Goal: Obtain resource: Download file/media

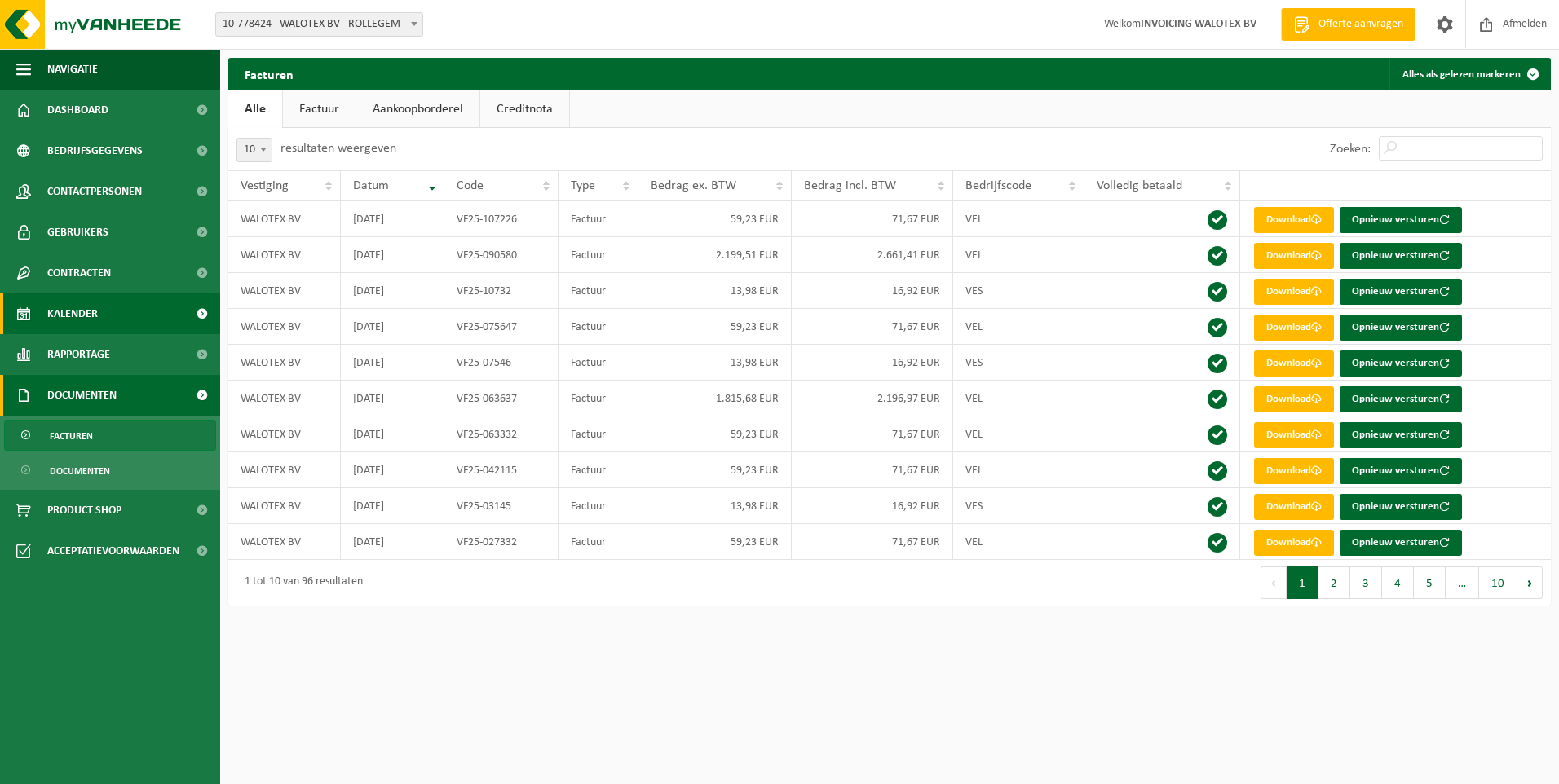
click at [70, 305] on span "Kalender" at bounding box center [73, 314] width 51 height 41
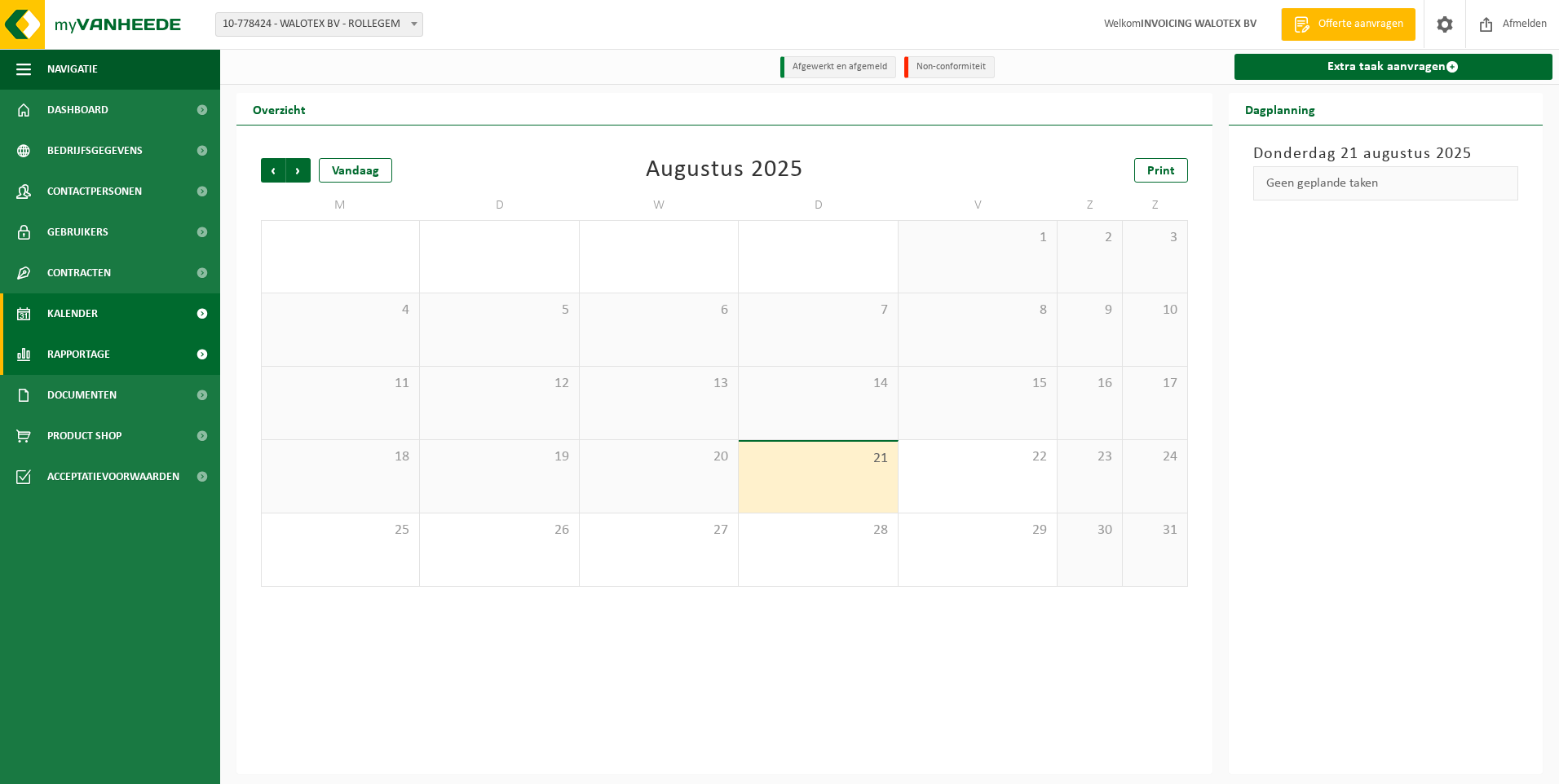
click at [72, 351] on span "Rapportage" at bounding box center [78, 354] width 63 height 41
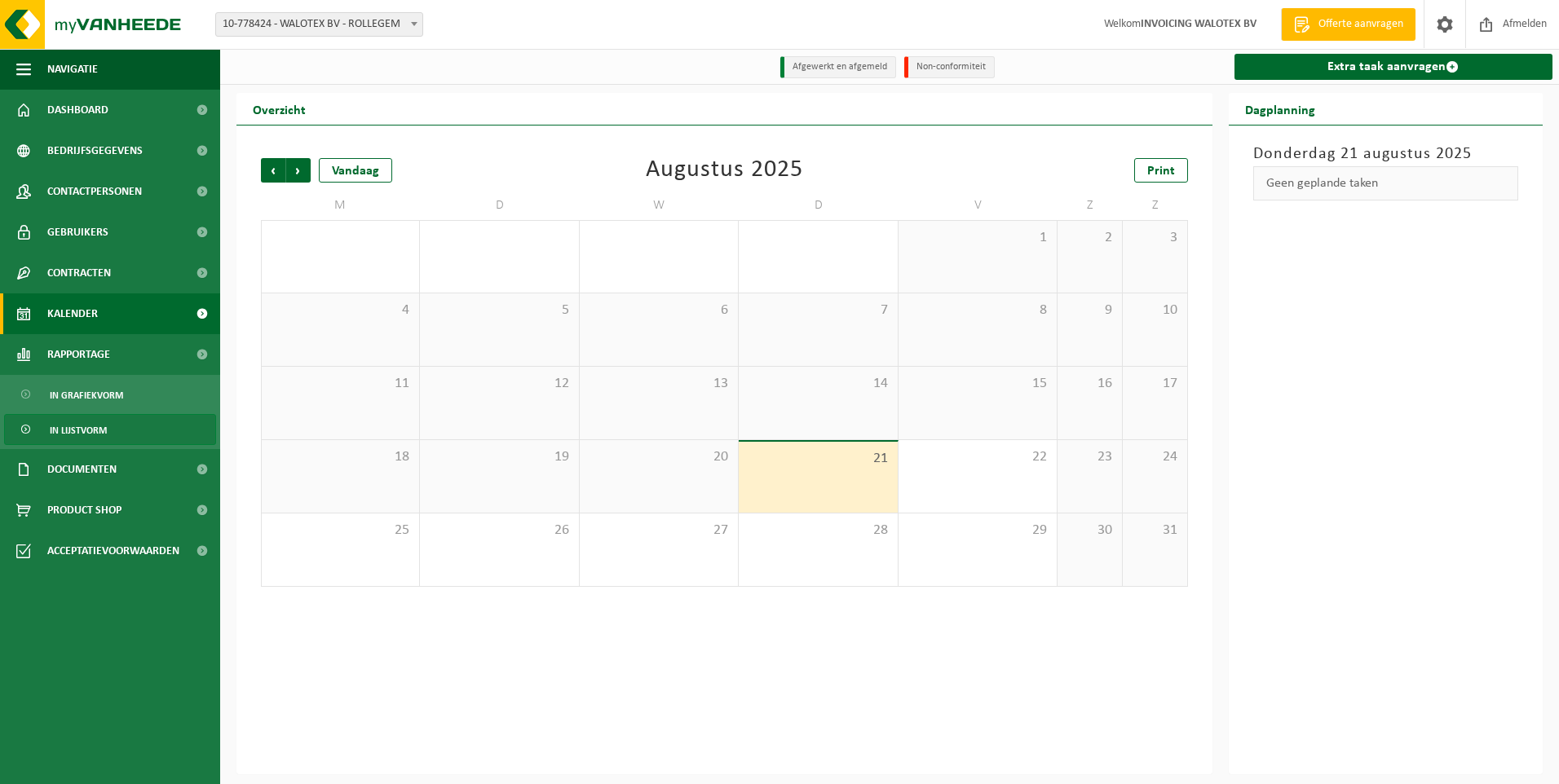
click at [83, 435] on span "In lijstvorm" at bounding box center [78, 431] width 57 height 31
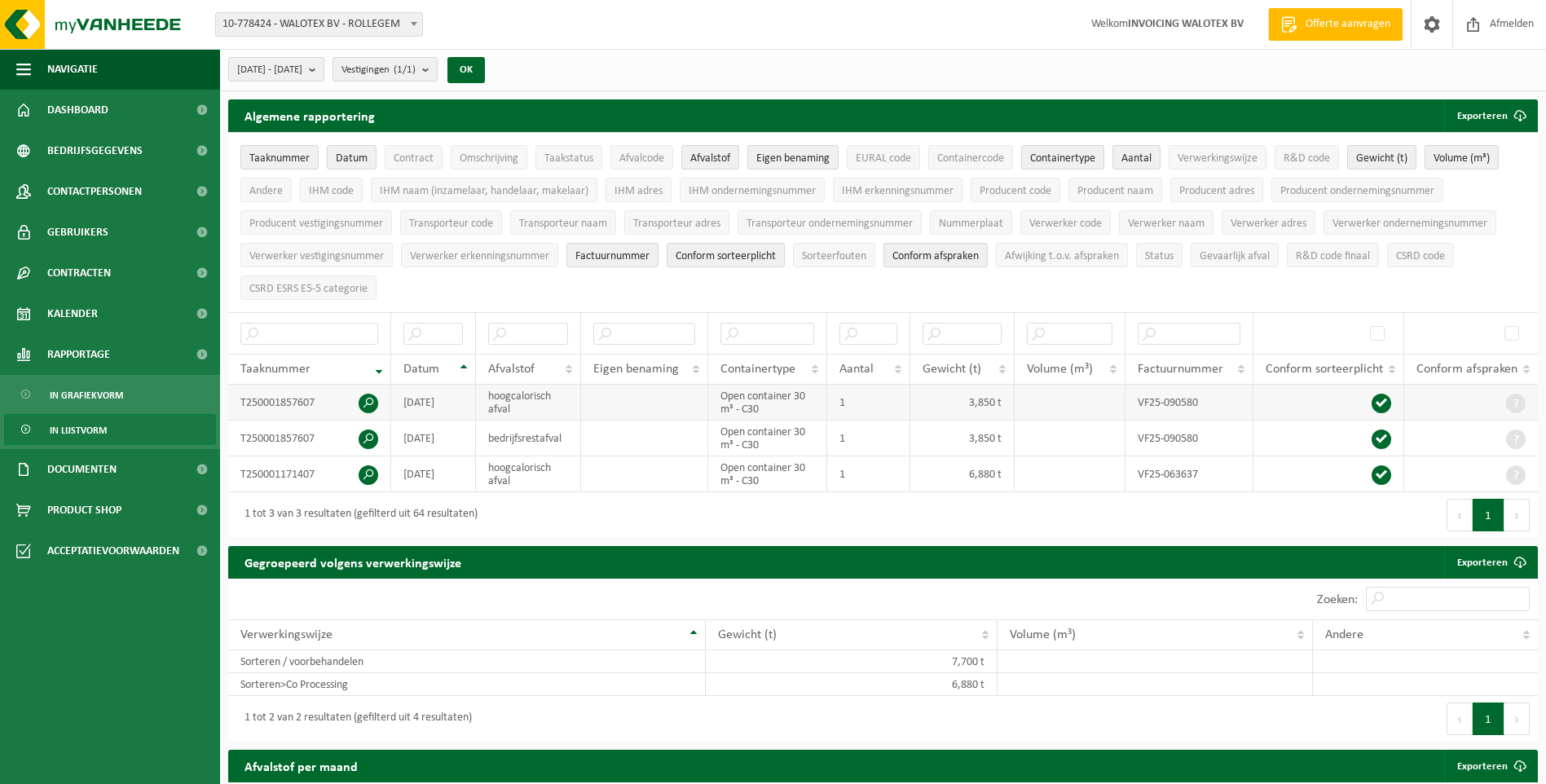
click at [369, 393] on span at bounding box center [369, 403] width 20 height 20
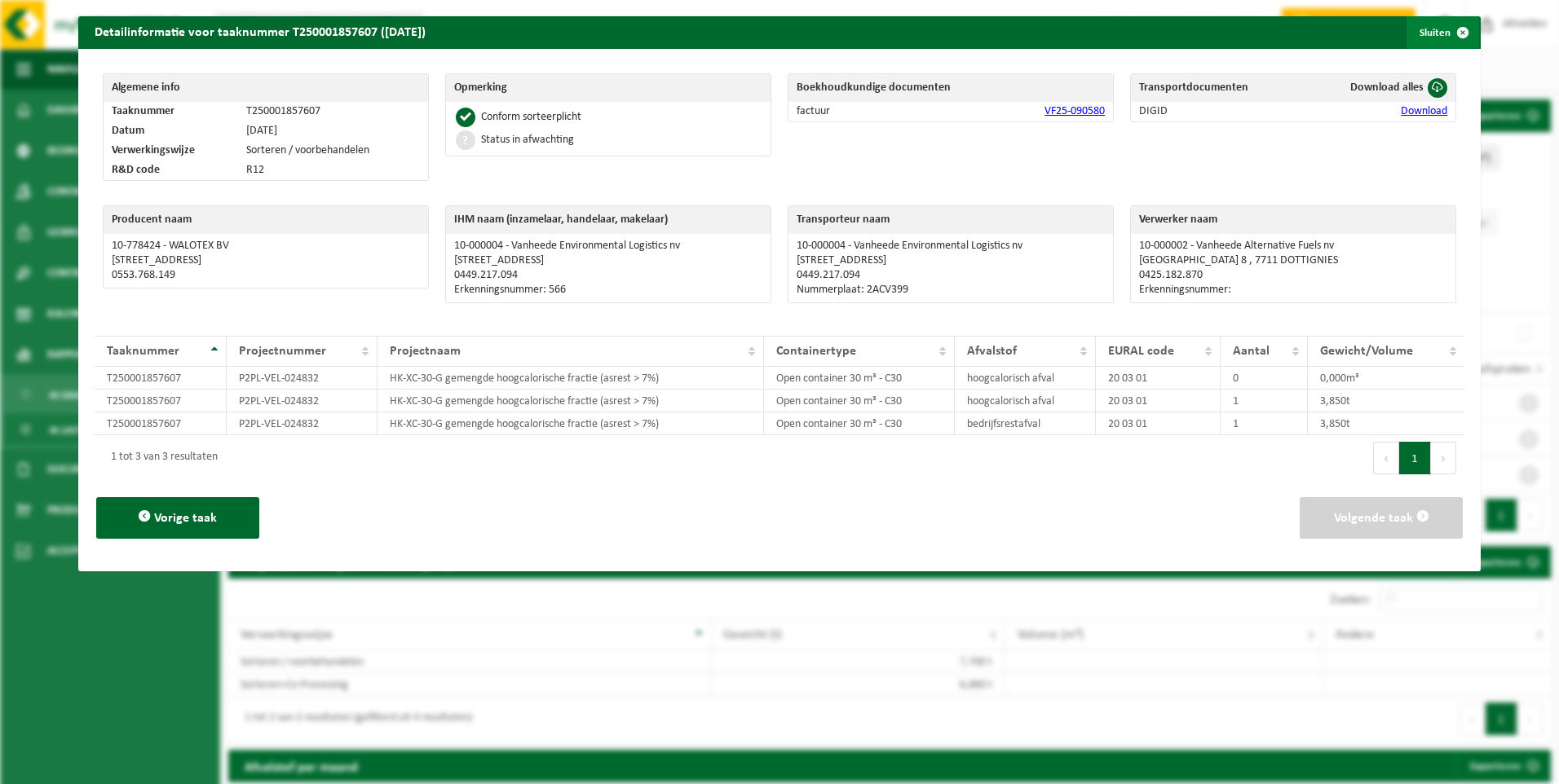
click at [1457, 31] on span "button" at bounding box center [1463, 33] width 33 height 33
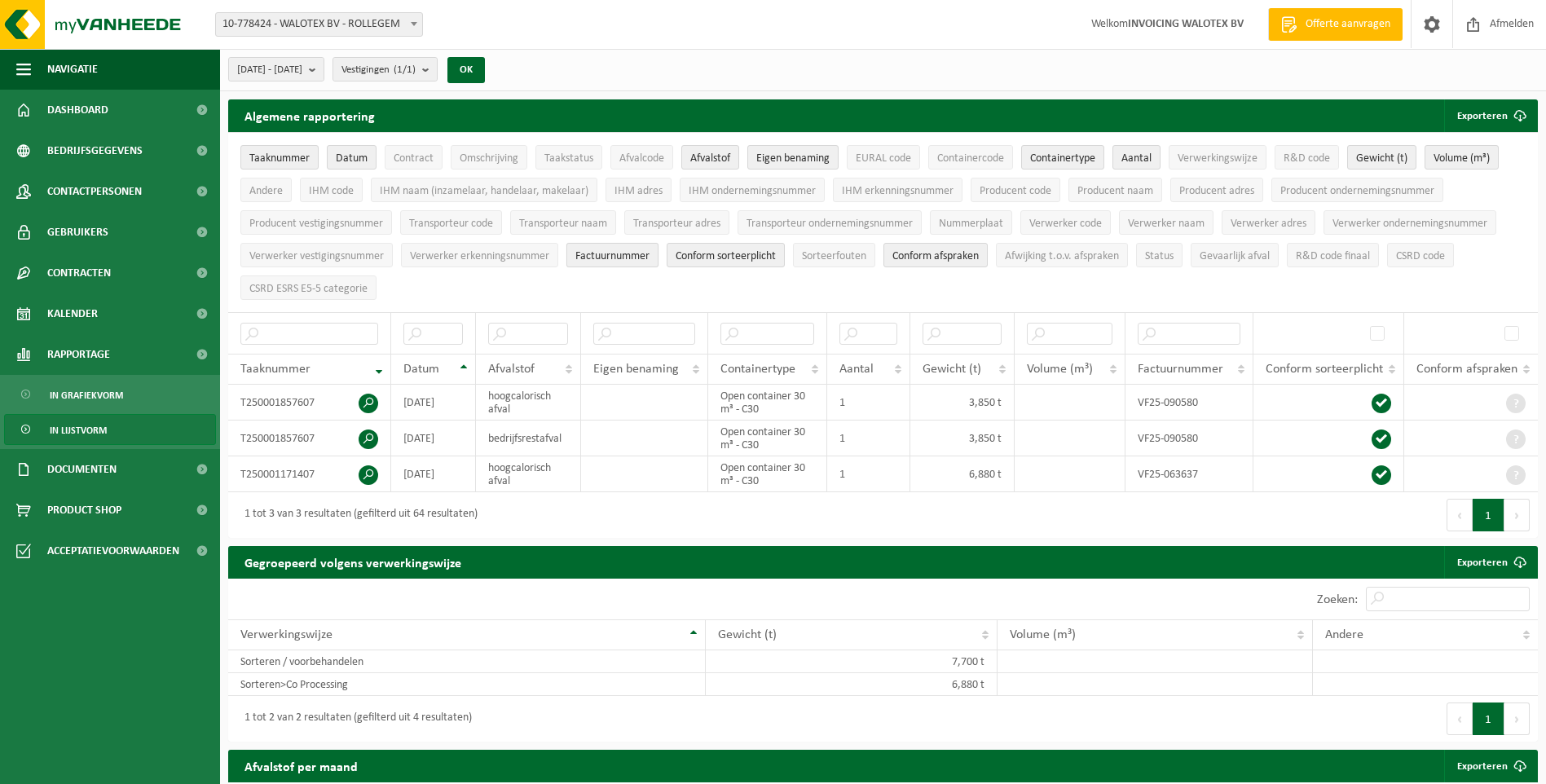
click at [612, 256] on span "Factuurnummer" at bounding box center [613, 256] width 74 height 12
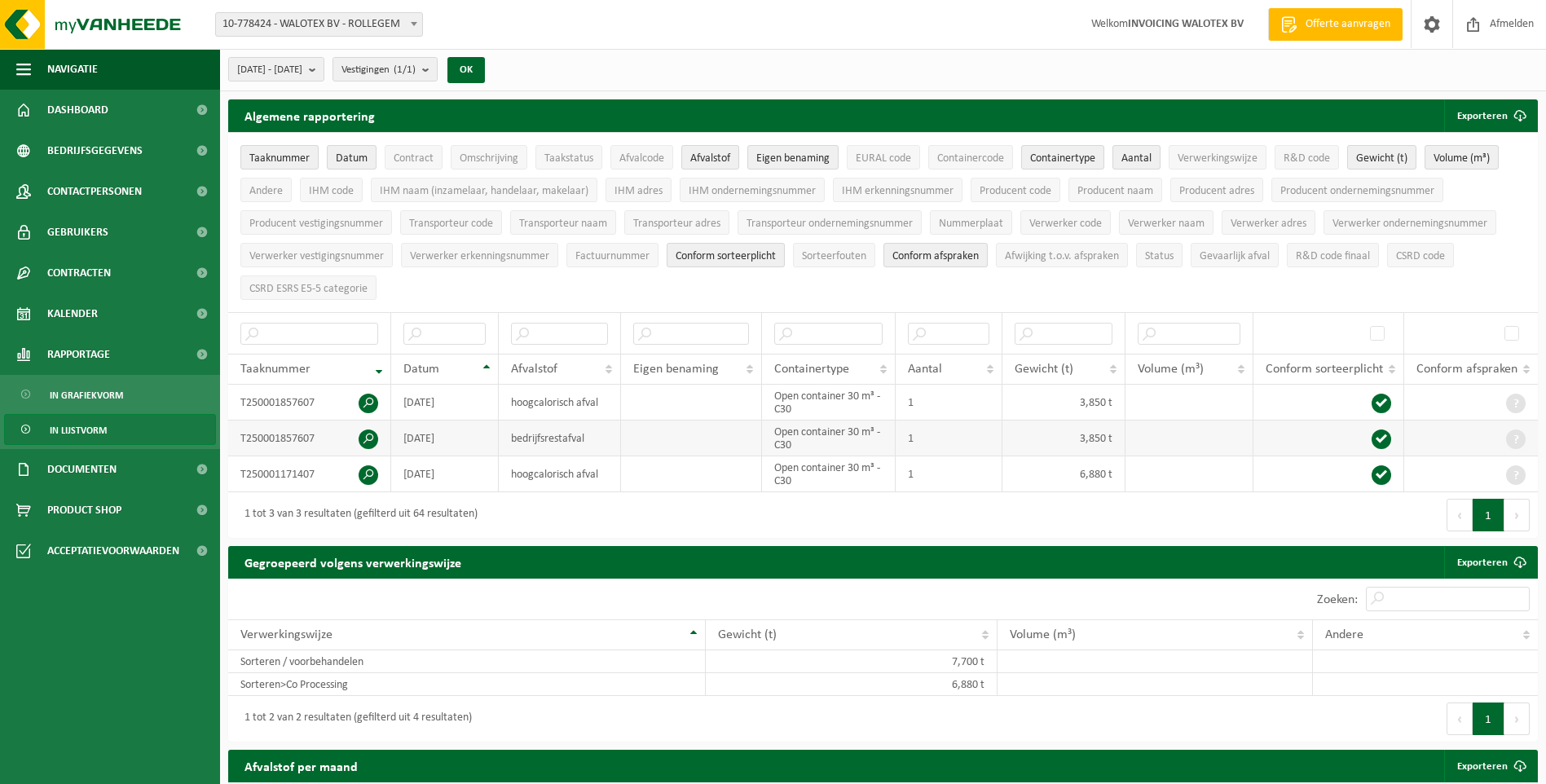
click at [371, 431] on span at bounding box center [369, 440] width 20 height 20
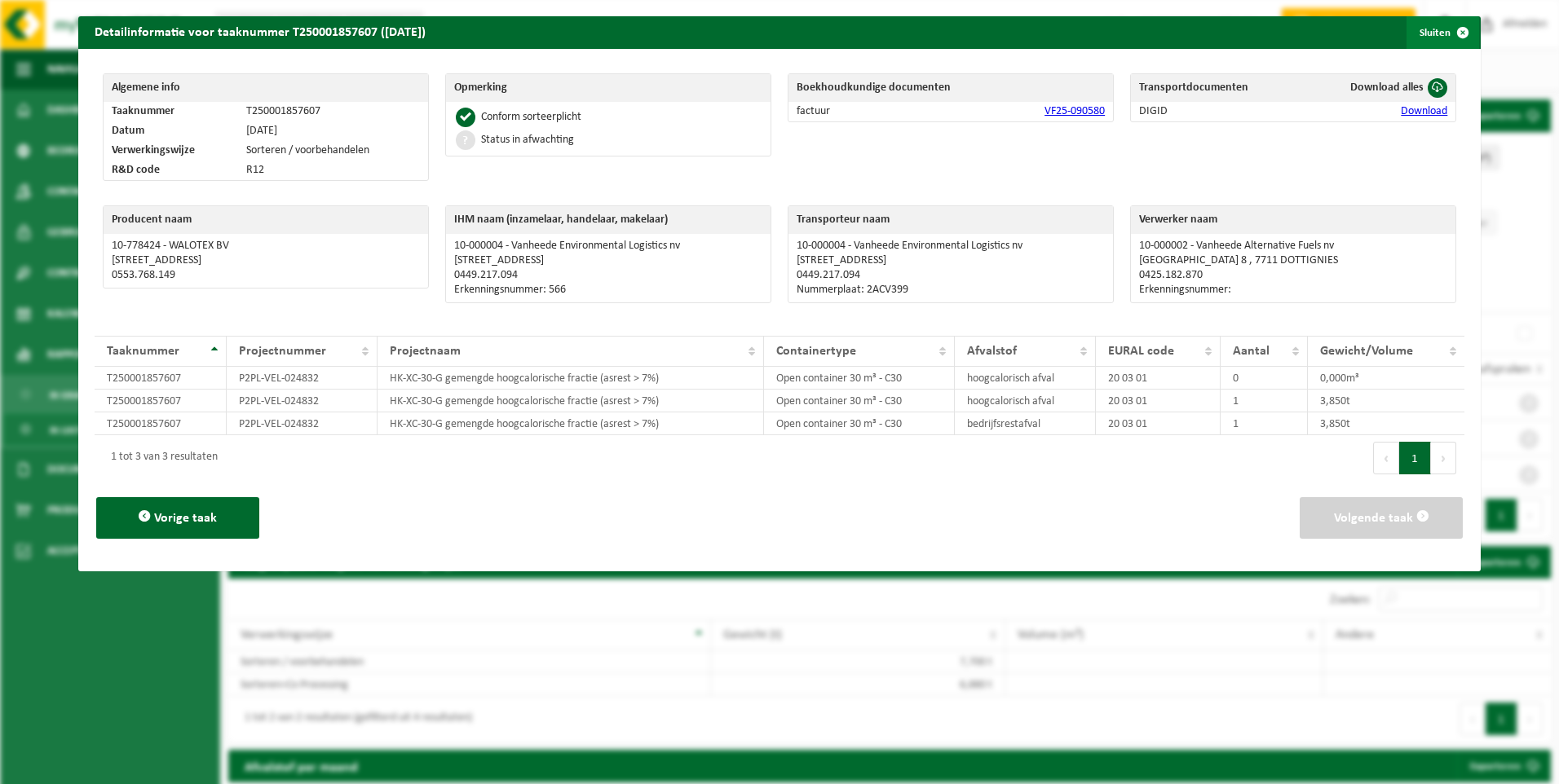
click at [1448, 28] on span "button" at bounding box center [1463, 33] width 33 height 33
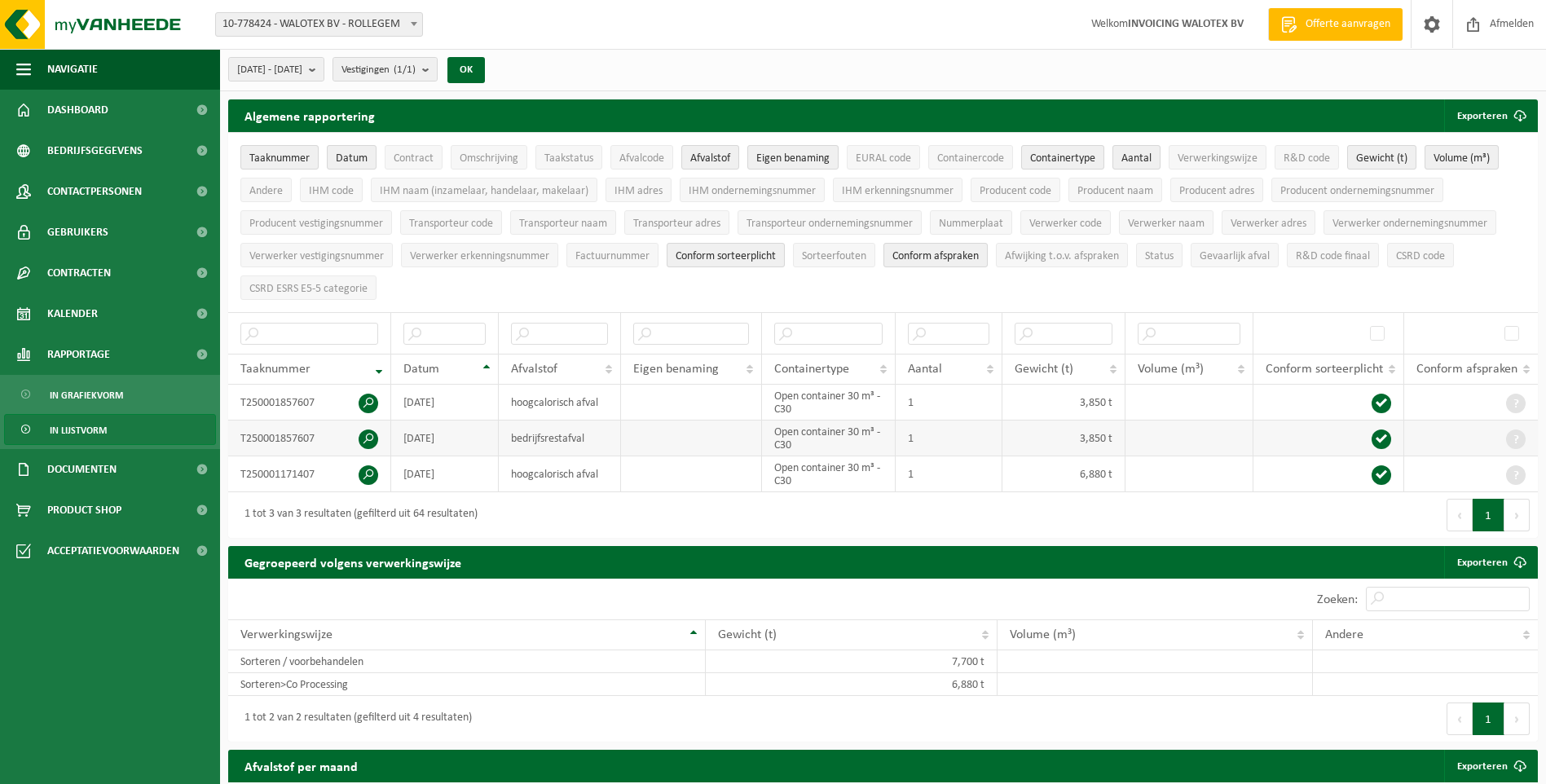
click at [371, 432] on span at bounding box center [369, 440] width 20 height 20
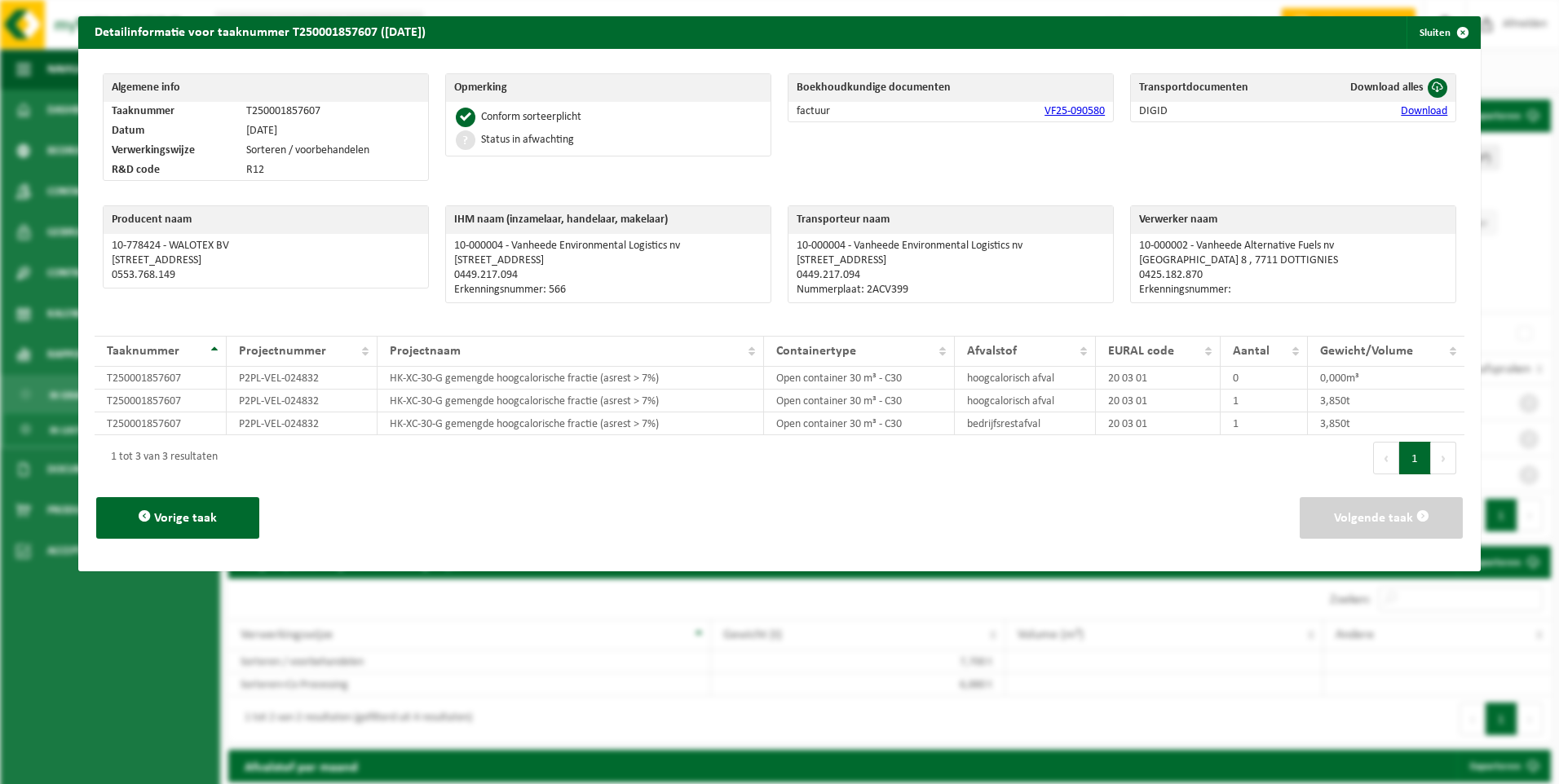
click at [1056, 109] on link "VF25-090580" at bounding box center [1075, 111] width 61 height 12
click at [1418, 107] on link "Download" at bounding box center [1424, 111] width 46 height 12
click at [1456, 27] on span "button" at bounding box center [1463, 33] width 33 height 33
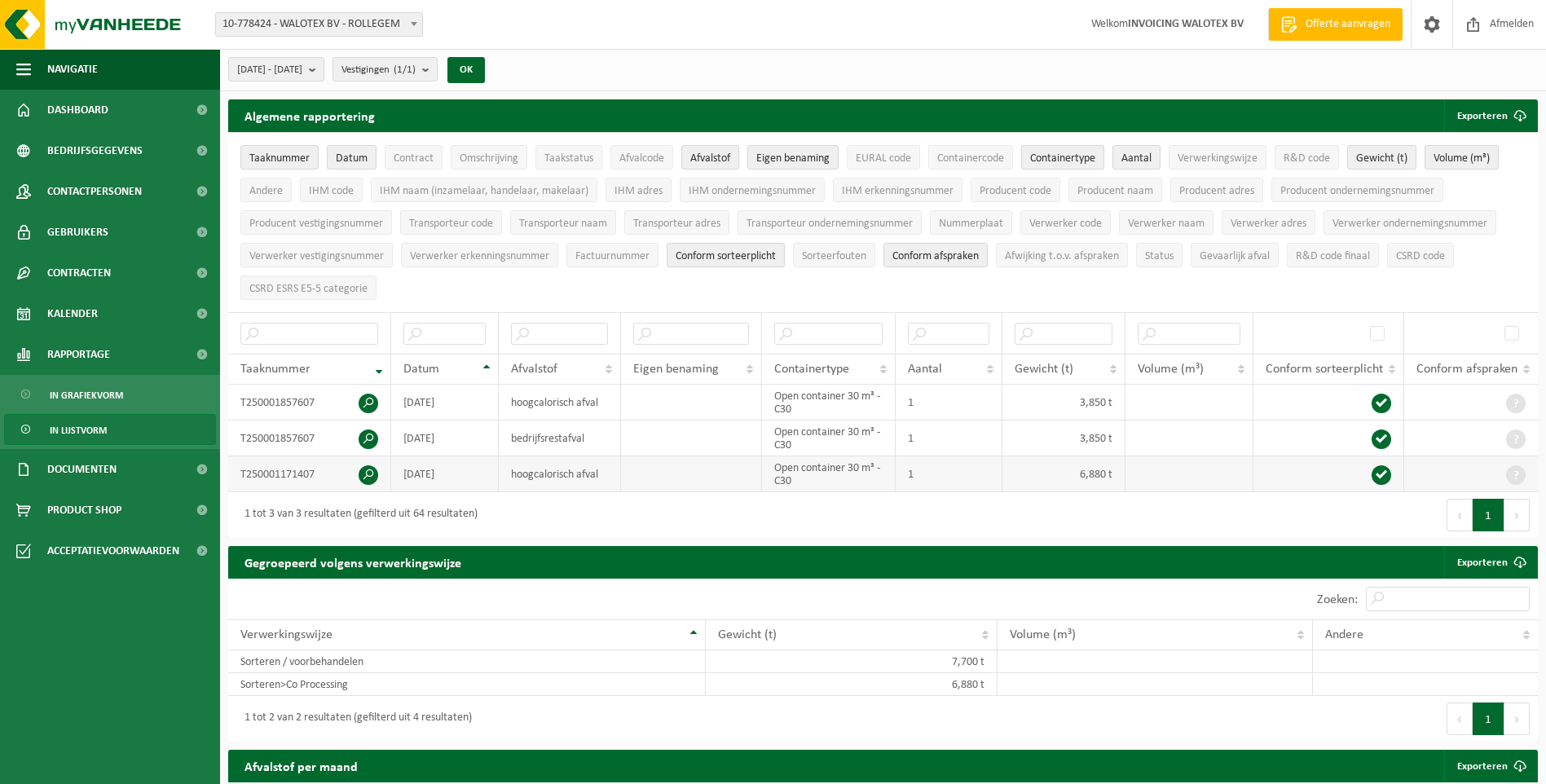
click at [365, 468] on span at bounding box center [369, 475] width 20 height 20
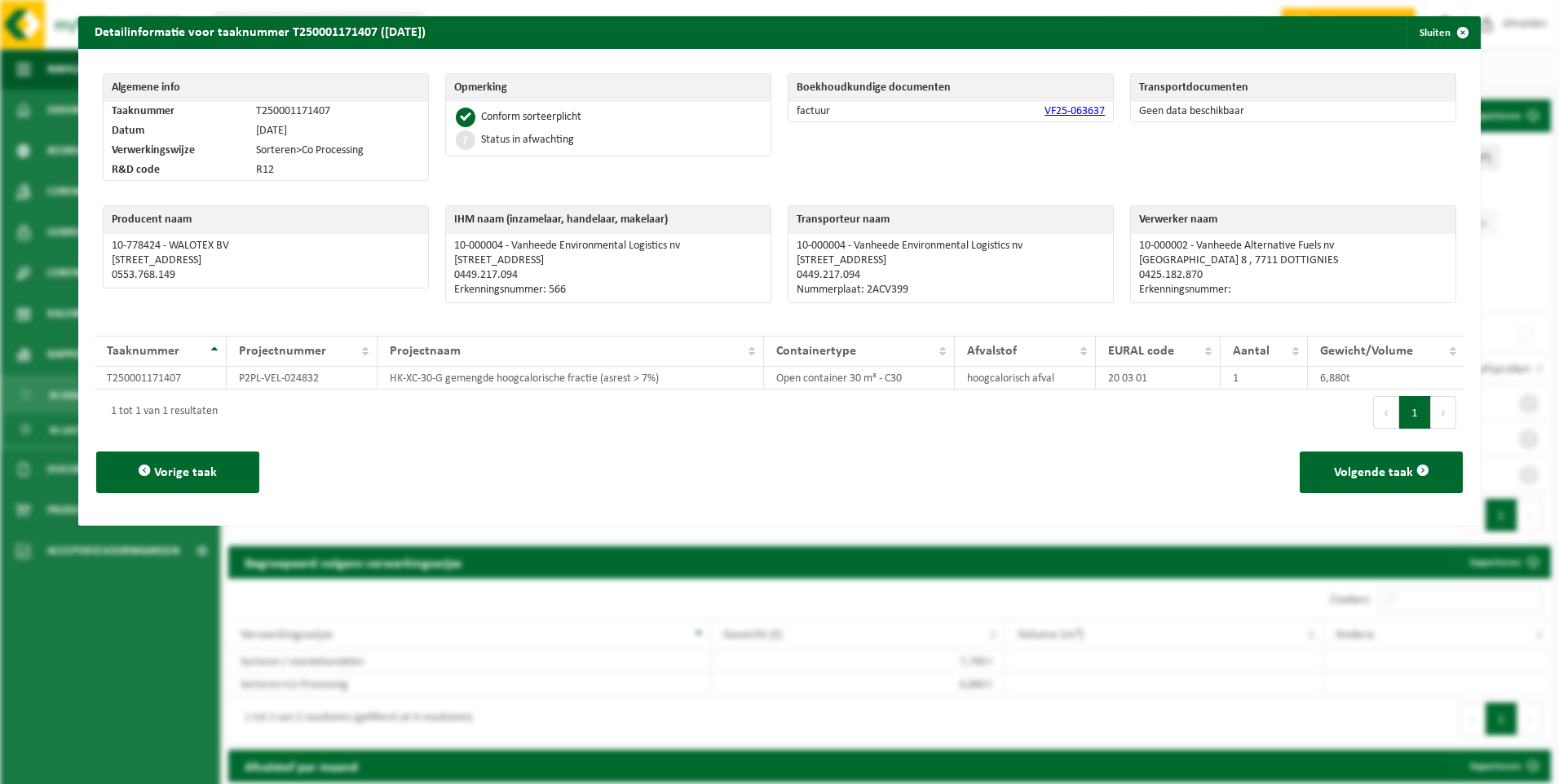
click at [1056, 113] on link "VF25-063637" at bounding box center [1075, 111] width 61 height 12
click at [182, 351] on div "Taaknummer" at bounding box center [156, 351] width 99 height 13
click at [208, 349] on th "Taaknummer" at bounding box center [161, 351] width 132 height 31
click at [162, 377] on td "T250001171407" at bounding box center [161, 378] width 132 height 23
click at [359, 354] on th "Projectnummer" at bounding box center [302, 351] width 151 height 31
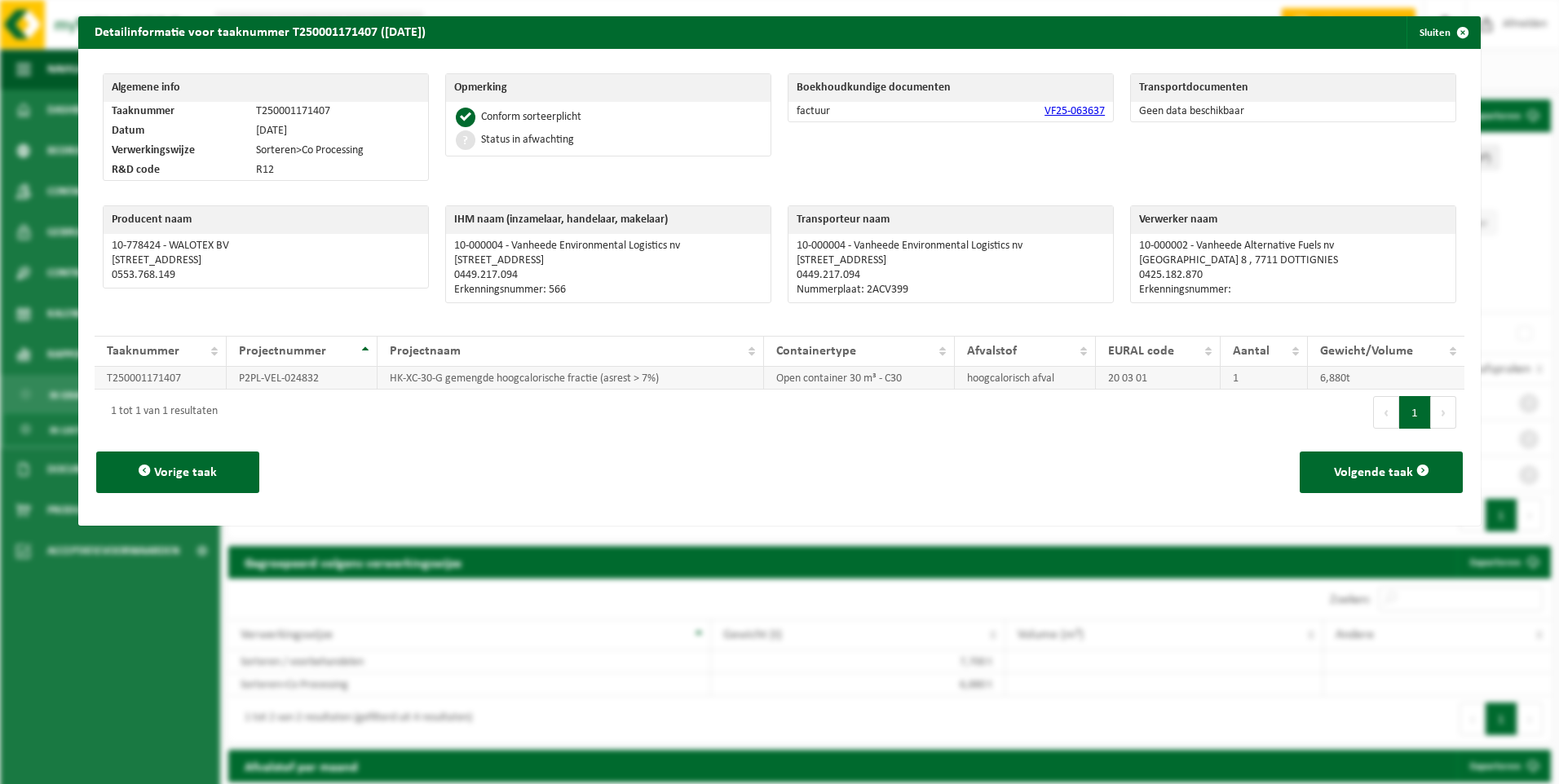
click at [1337, 372] on td "6,880t" at bounding box center [1386, 378] width 157 height 23
click at [1070, 109] on link "VF25-063637" at bounding box center [1075, 111] width 61 height 12
click at [432, 247] on div "Producent naam 10-778424 - WALOTEX BV OUDE AALBEEKSESTRAAT 85 , 8510 ROLLEGEM 0…" at bounding box center [266, 258] width 343 height 122
click at [151, 472] on button "Vorige taak" at bounding box center [178, 472] width 163 height 42
click at [1431, 80] on span at bounding box center [1437, 88] width 20 height 20
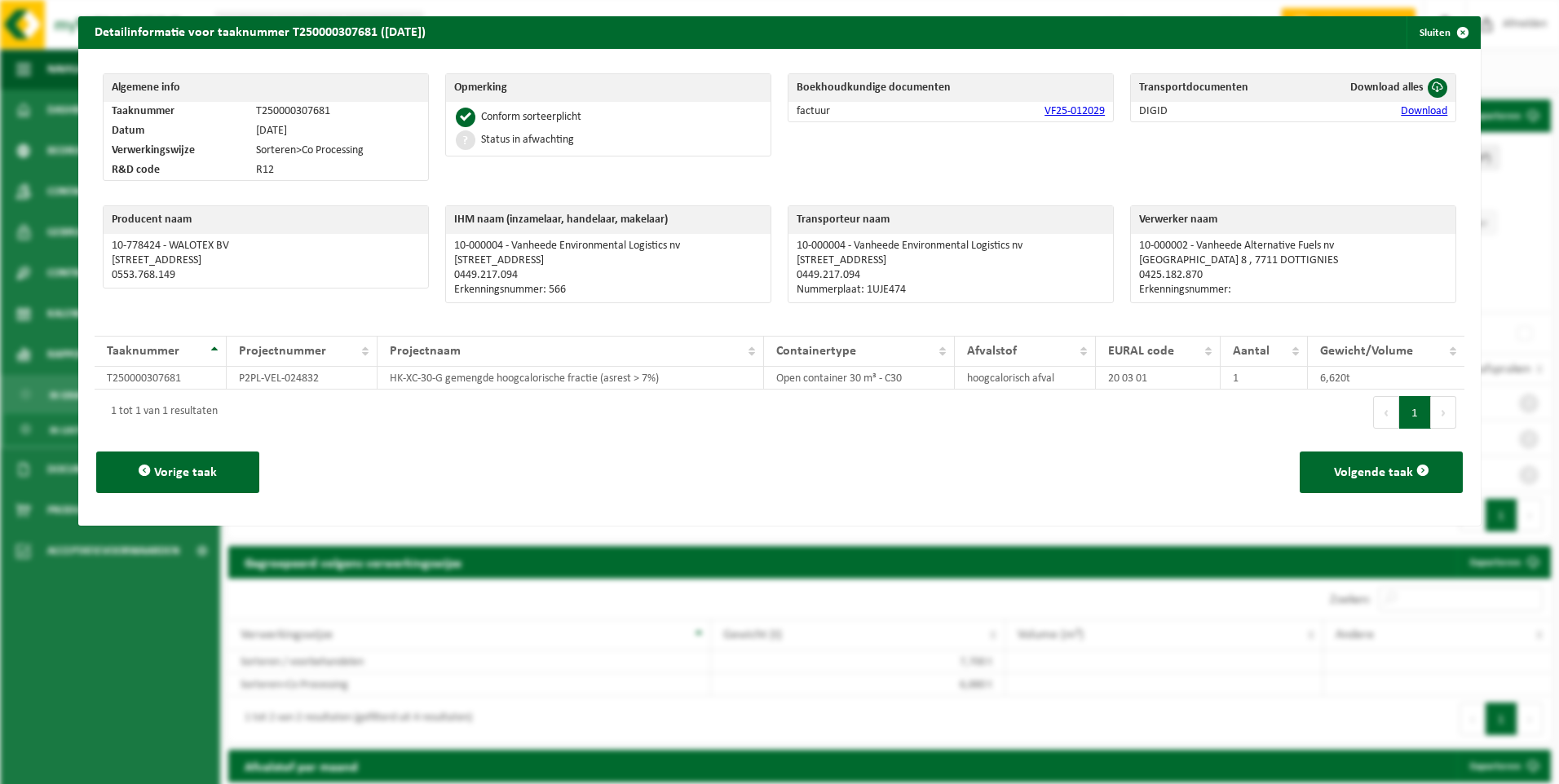
click at [383, 324] on div "Taaknummer Projectnummer Projectnaam Containertype Afvalstof EURAL code Aantal …" at bounding box center [779, 353] width 1370 height 70
click at [1448, 22] on span "button" at bounding box center [1463, 33] width 33 height 33
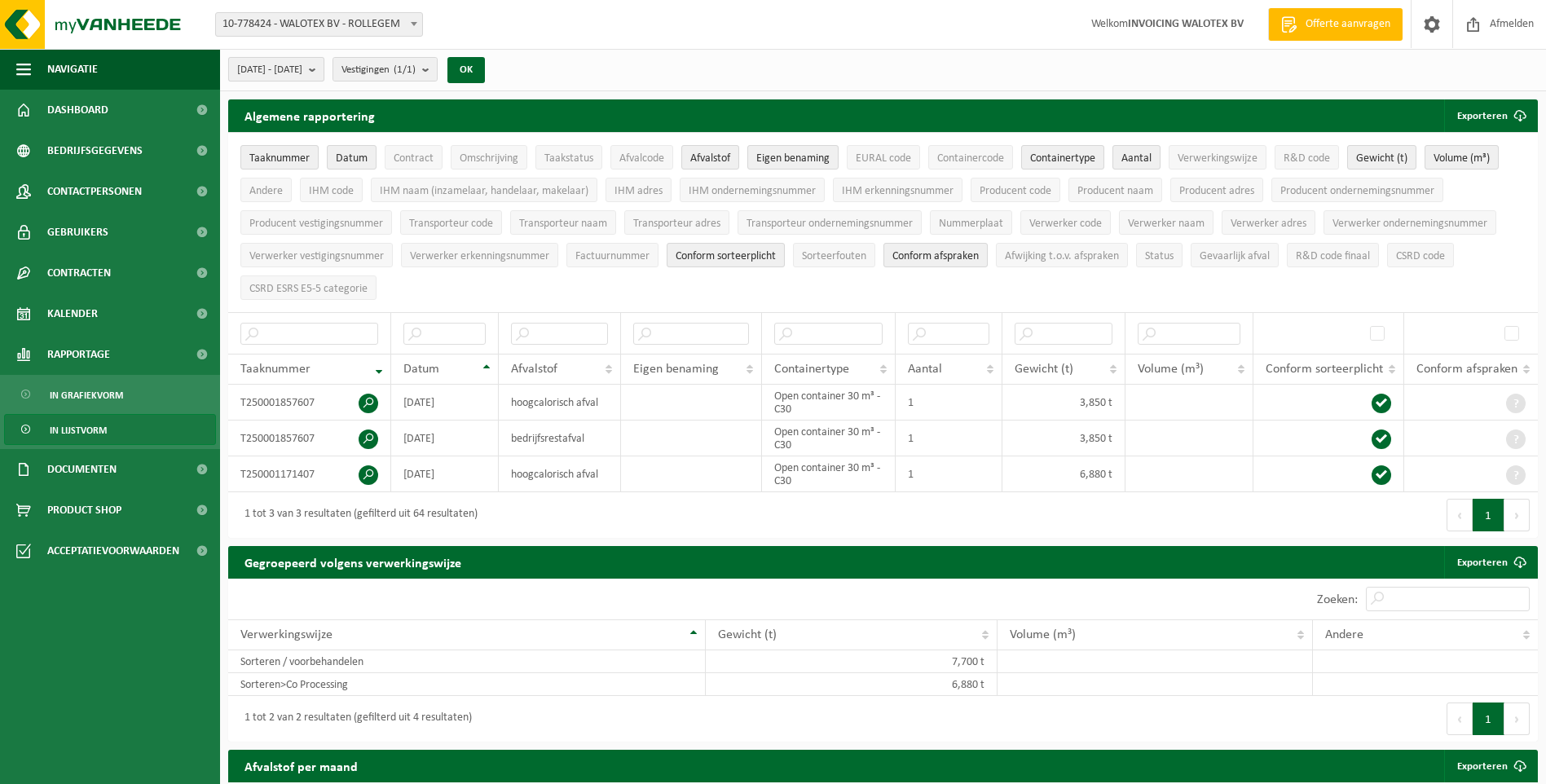
click at [324, 72] on b "submit" at bounding box center [316, 69] width 15 height 23
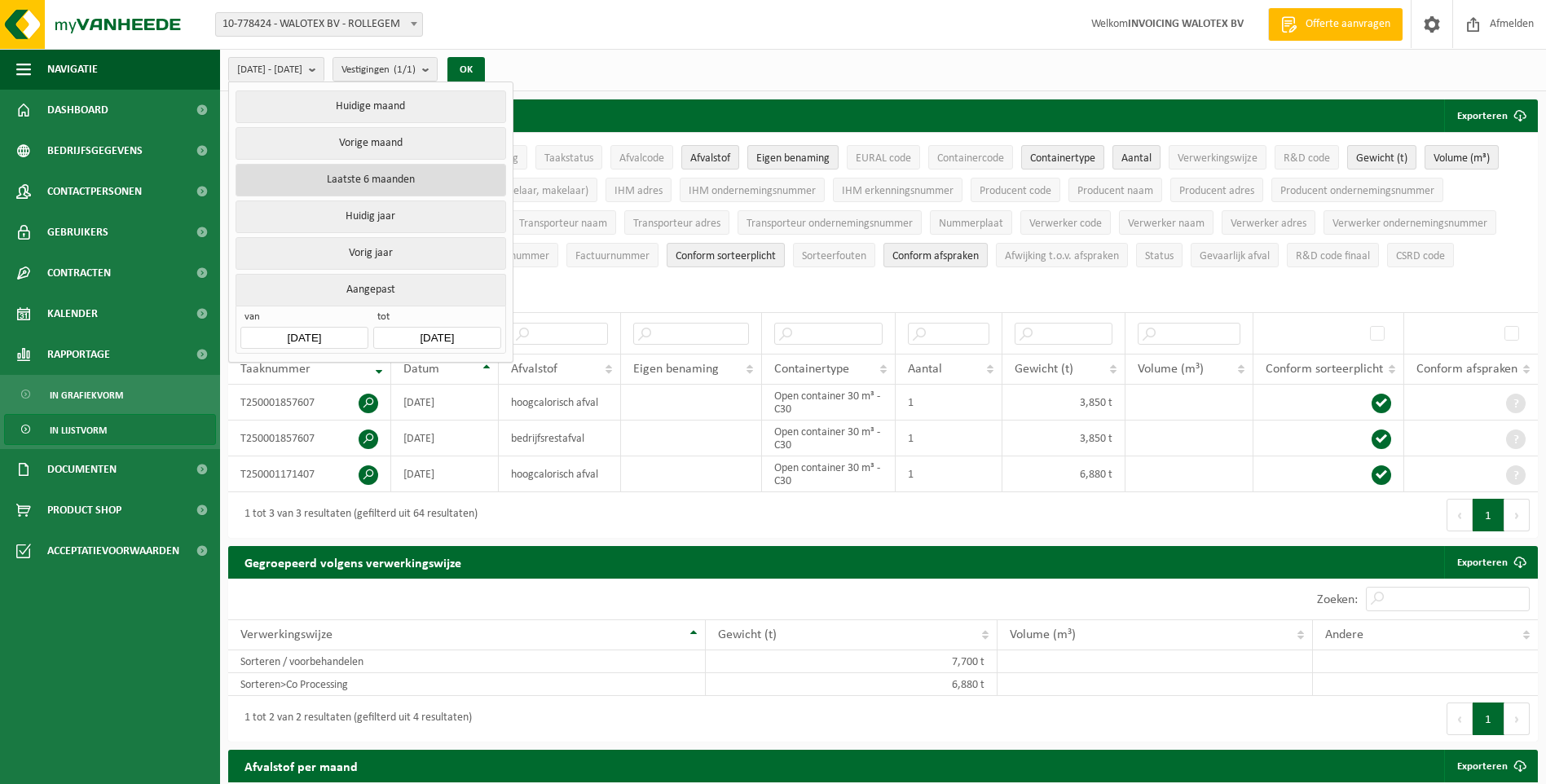
click at [377, 179] on button "Laatste 6 maanden" at bounding box center [371, 180] width 270 height 33
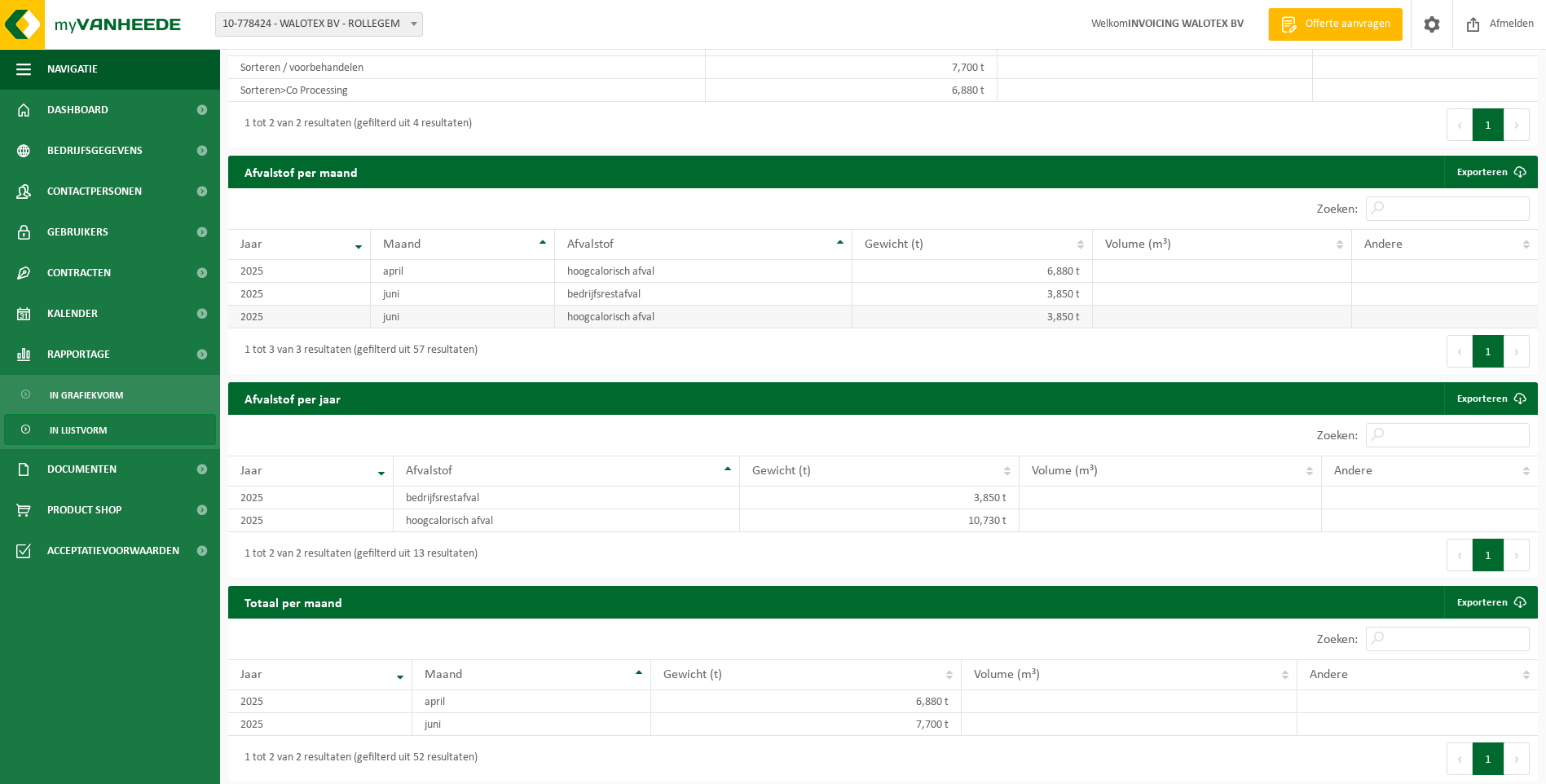
scroll to position [595, 0]
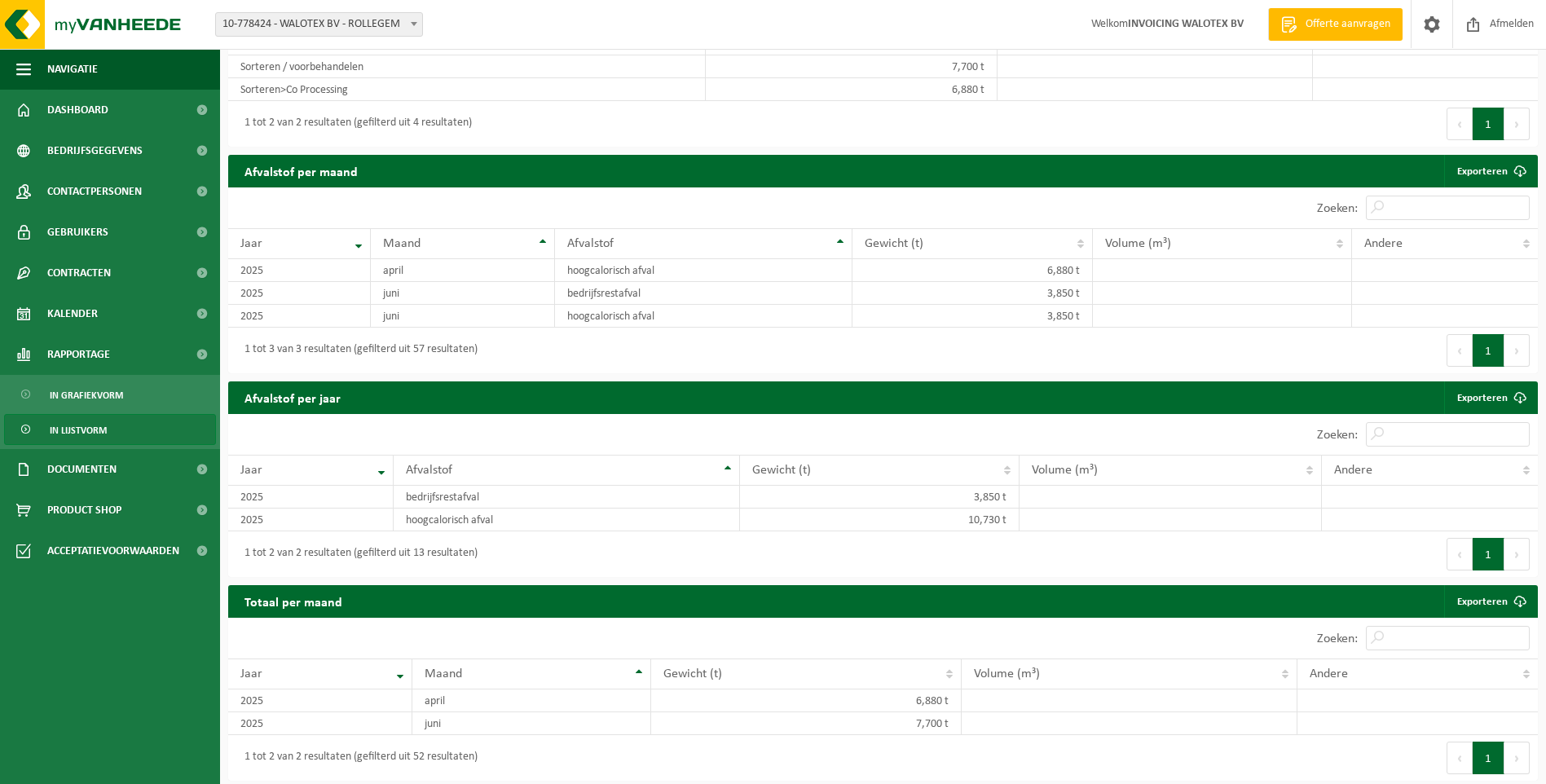
click at [66, 431] on span "In lijstvorm" at bounding box center [78, 431] width 57 height 31
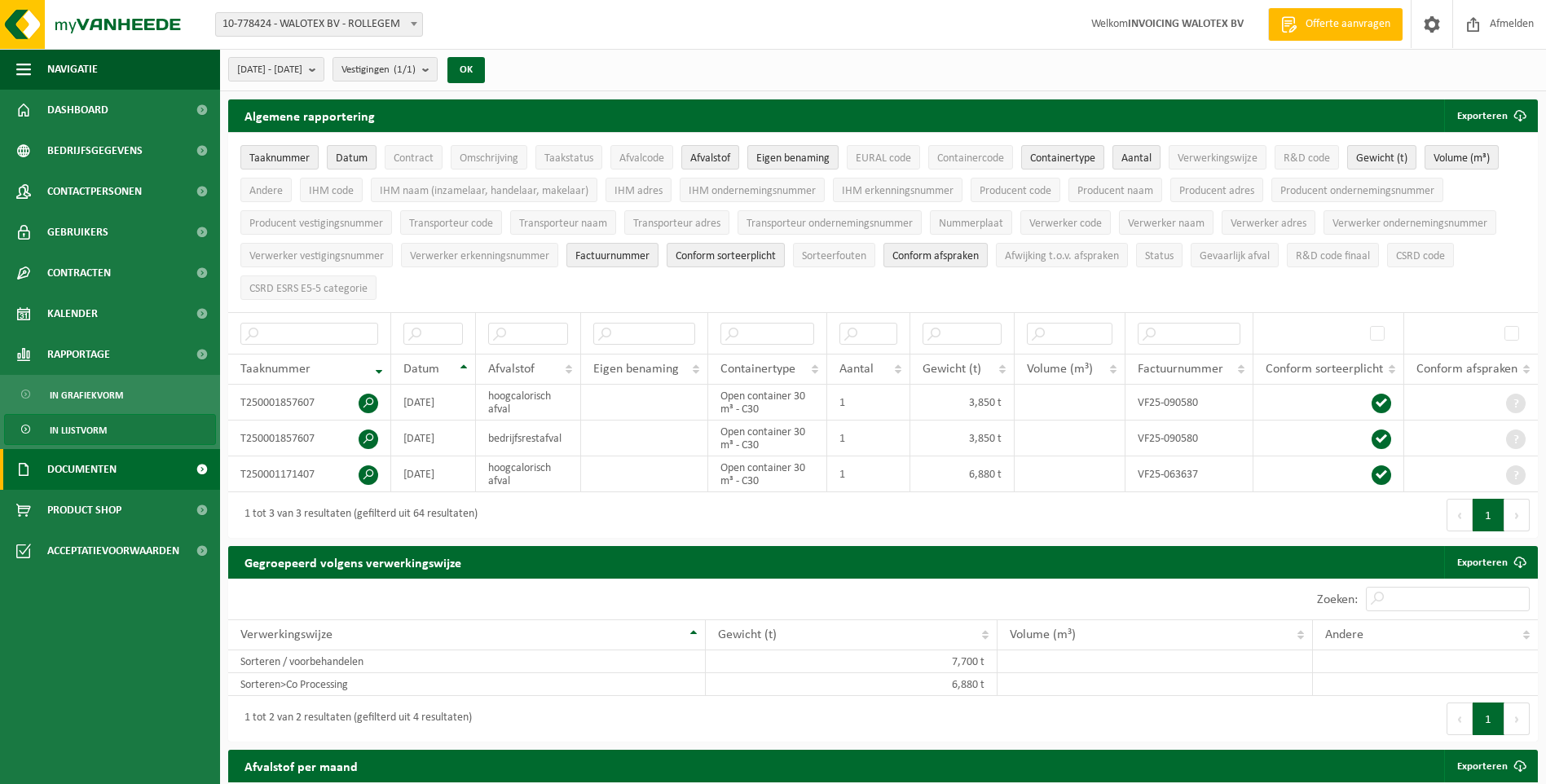
click at [77, 466] on span "Documenten" at bounding box center [82, 469] width 69 height 41
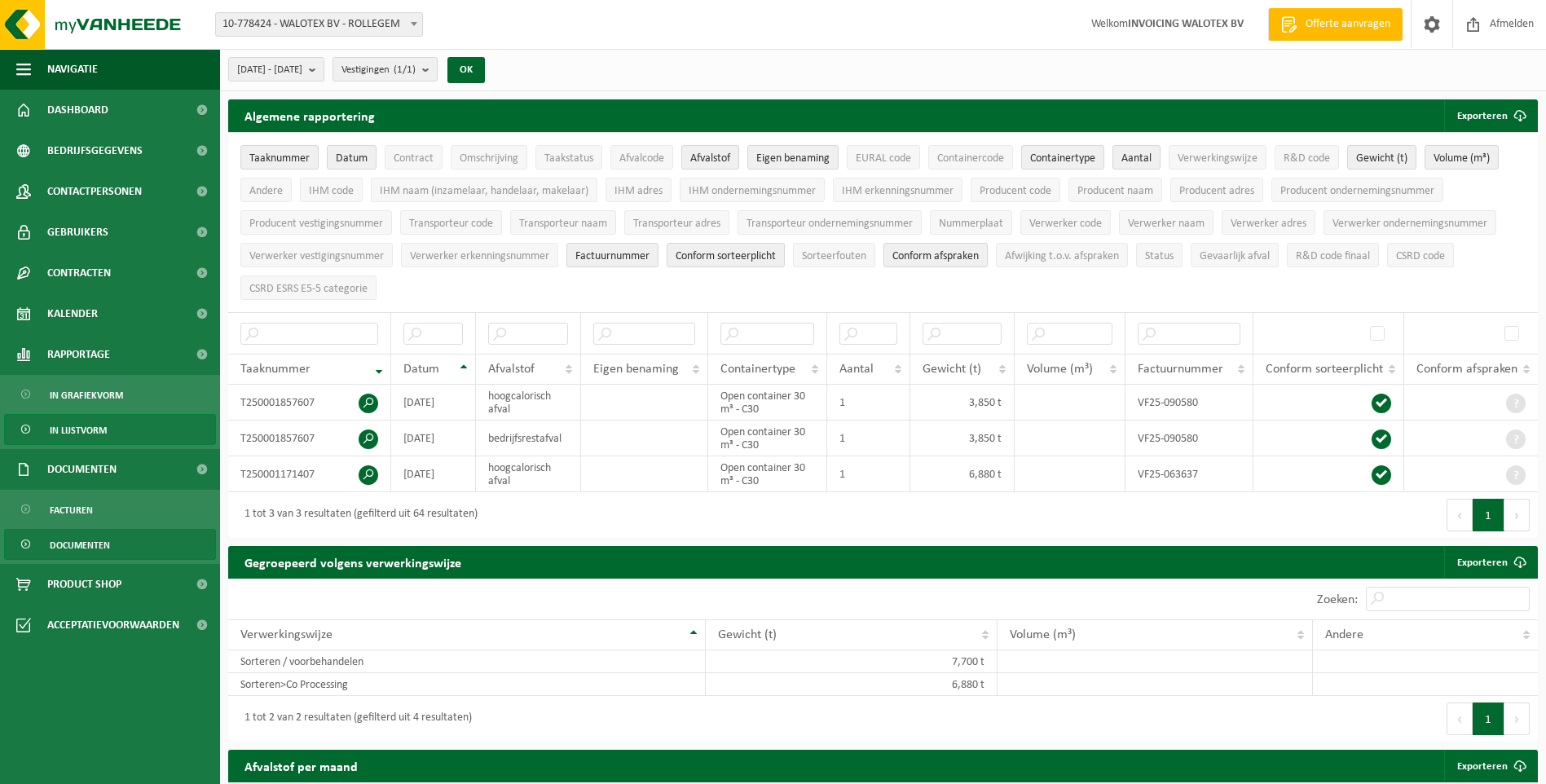
click at [72, 538] on span "Documenten" at bounding box center [80, 545] width 61 height 31
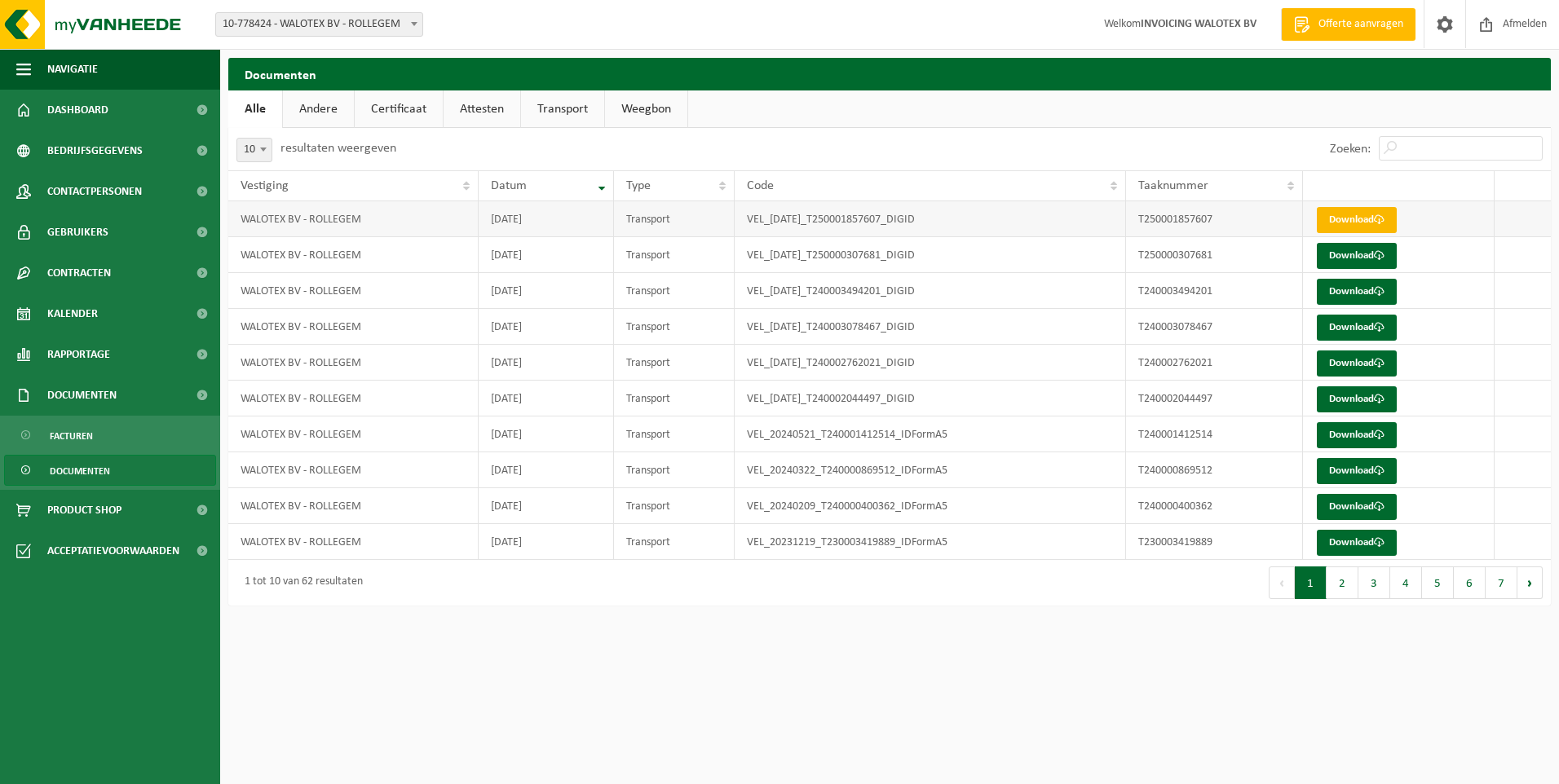
click at [1369, 215] on link "Download" at bounding box center [1357, 219] width 80 height 26
click at [1345, 251] on link "Download" at bounding box center [1357, 256] width 80 height 26
click at [72, 395] on span "Documenten" at bounding box center [82, 395] width 69 height 41
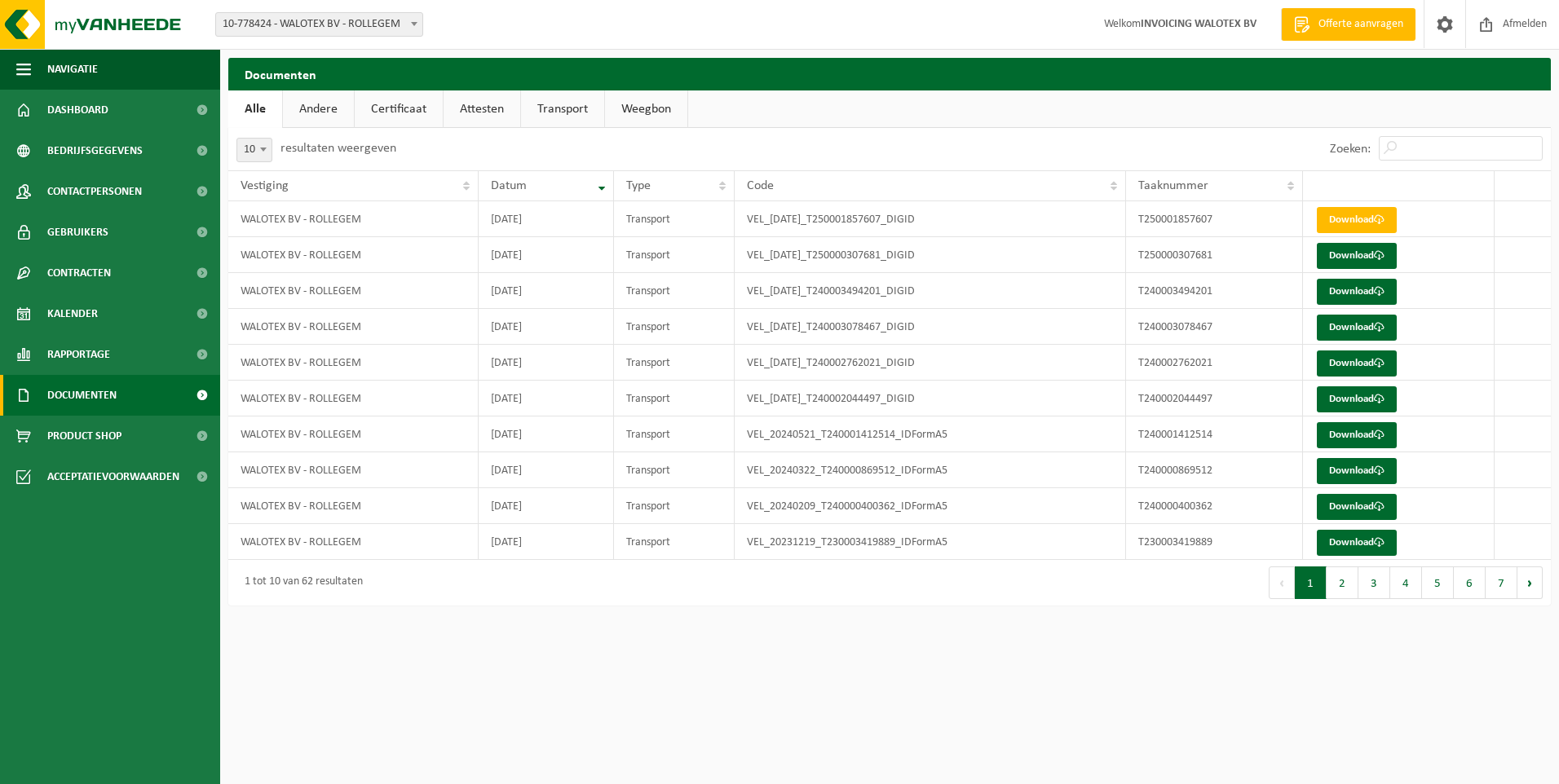
click at [82, 399] on span "Documenten" at bounding box center [82, 395] width 69 height 41
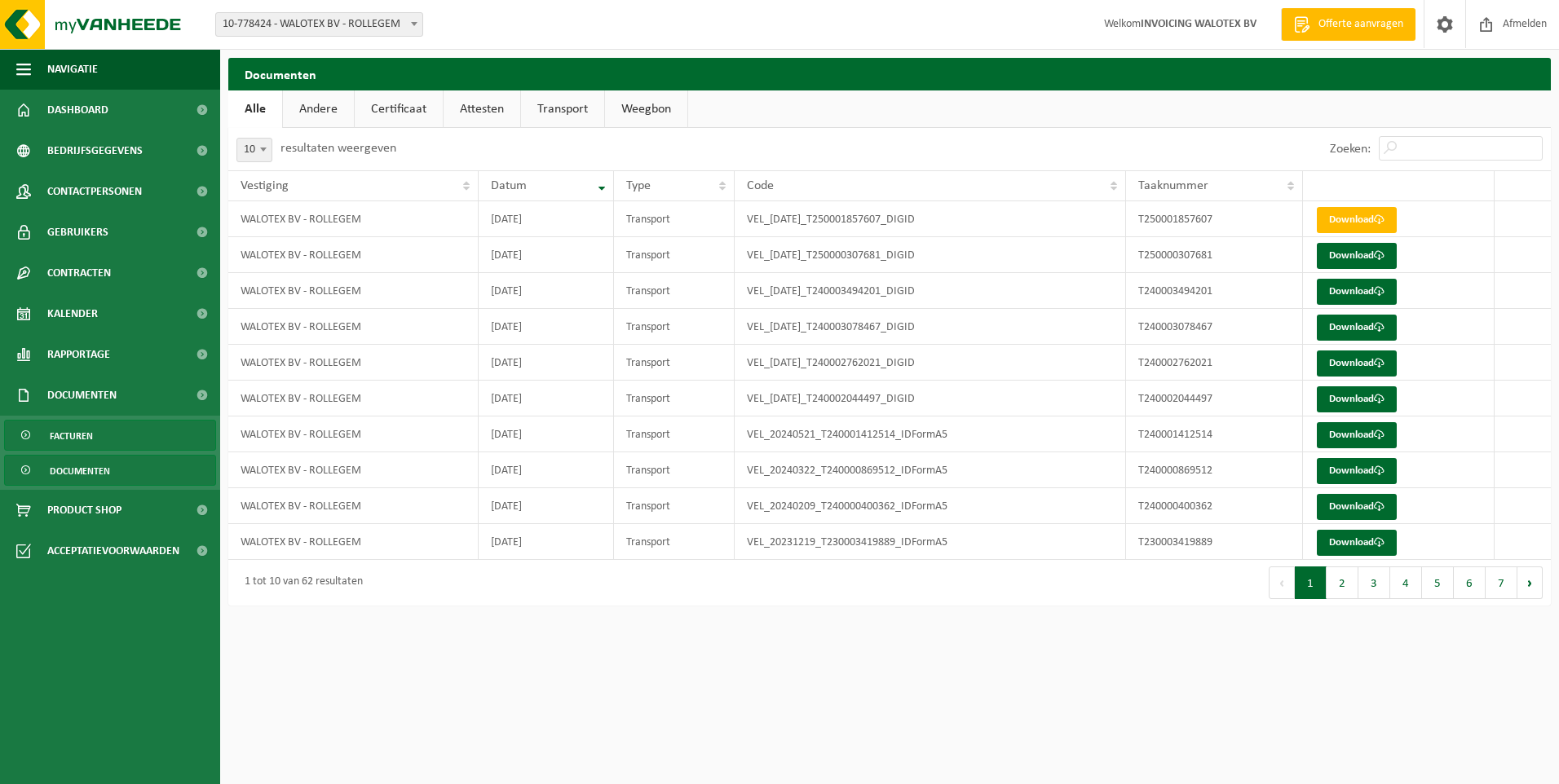
click at [71, 437] on span "Facturen" at bounding box center [72, 436] width 44 height 31
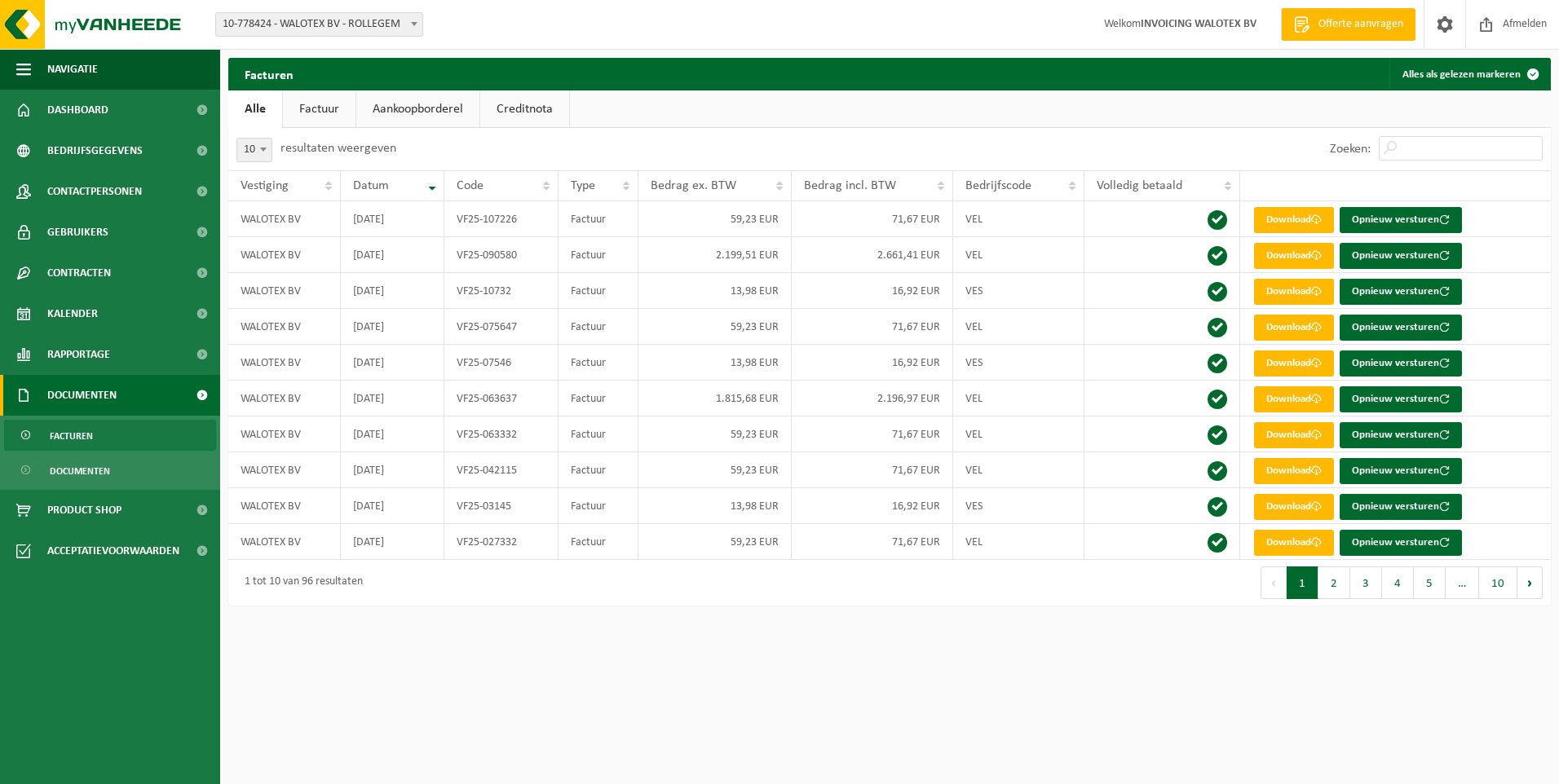
click at [401, 102] on link "Aankoopborderel" at bounding box center [418, 109] width 123 height 37
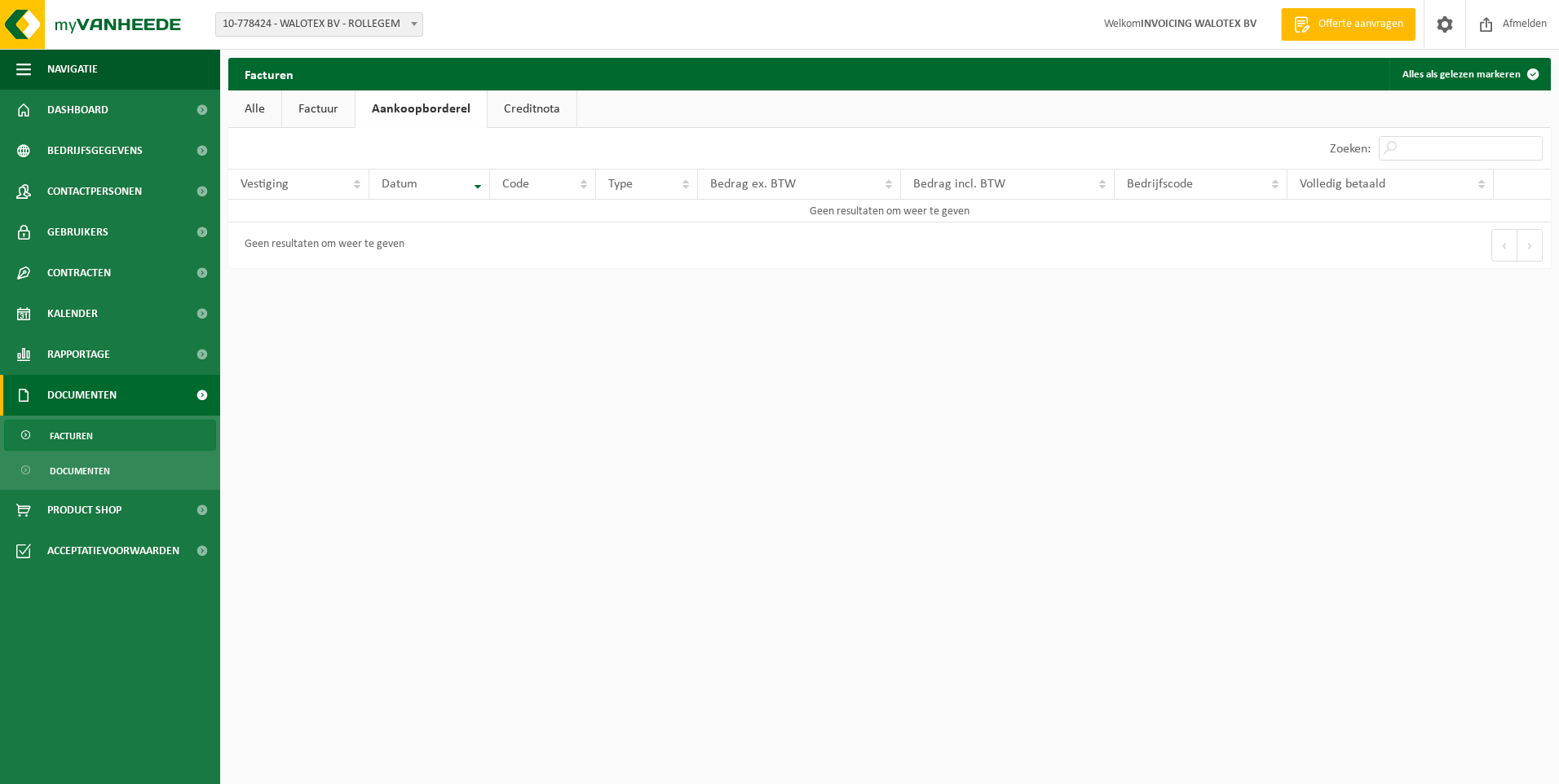
click at [327, 113] on link "Factuur" at bounding box center [318, 109] width 73 height 37
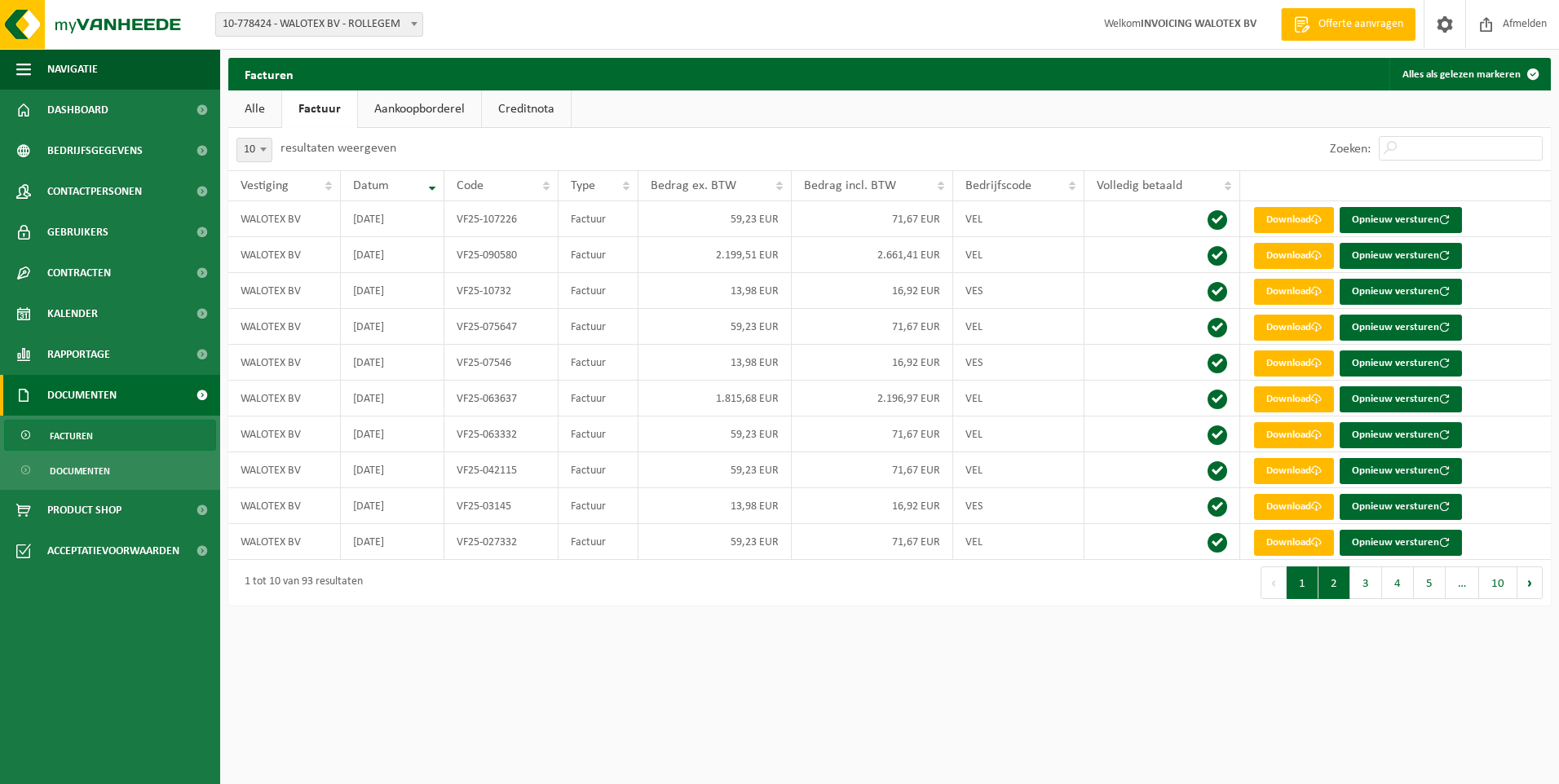
click at [1334, 585] on button "2" at bounding box center [1334, 583] width 32 height 33
click at [1298, 217] on link "Download" at bounding box center [1294, 219] width 80 height 26
click at [1302, 580] on button "1" at bounding box center [1302, 583] width 32 height 33
click at [1296, 398] on link "Download" at bounding box center [1294, 399] width 80 height 26
click at [82, 477] on span "Documenten" at bounding box center [80, 471] width 61 height 31
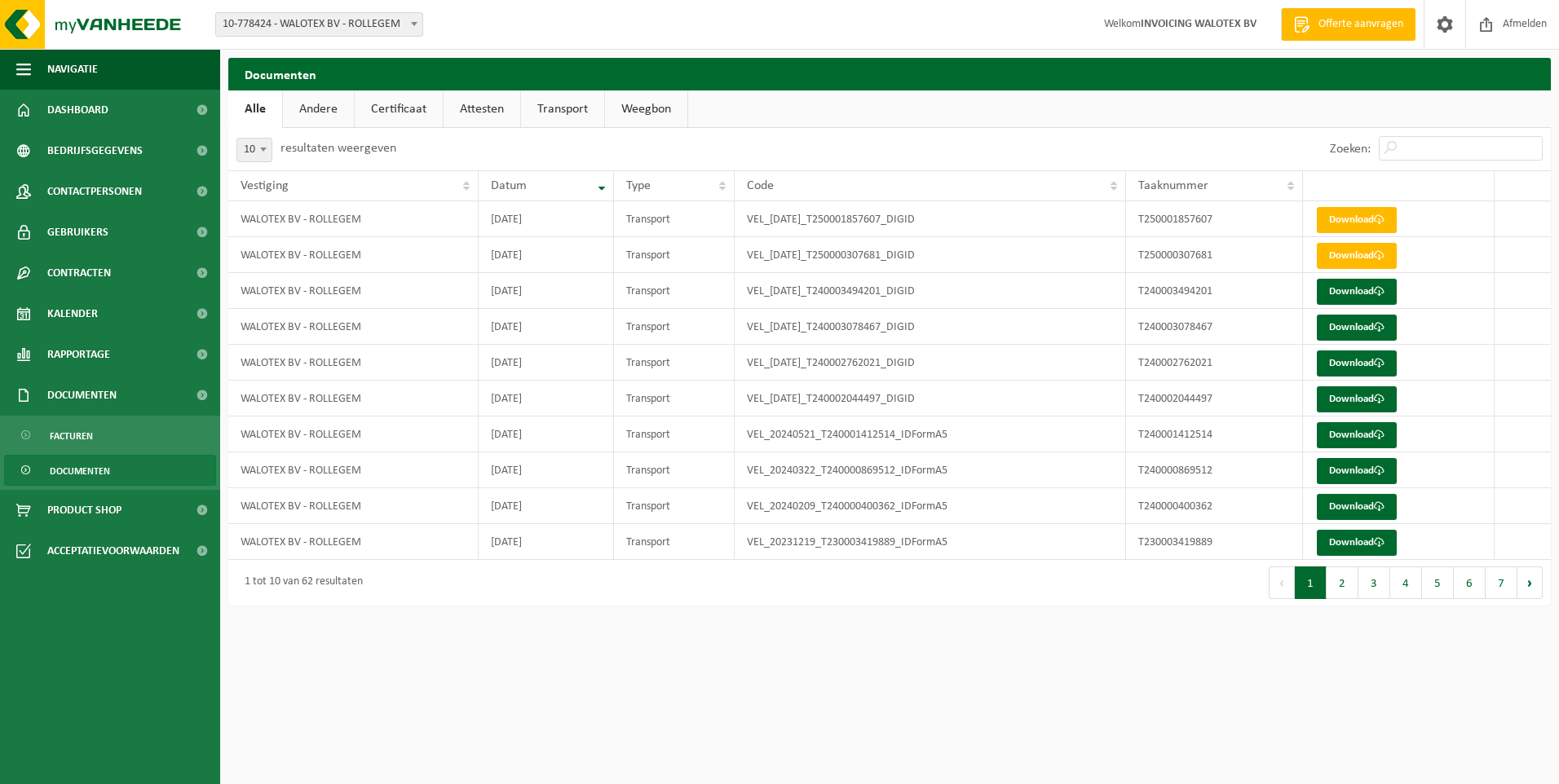
click at [76, 466] on span "Documenten" at bounding box center [80, 471] width 61 height 31
click at [26, 465] on span at bounding box center [26, 471] width 13 height 31
click at [26, 471] on span at bounding box center [26, 471] width 13 height 31
click at [88, 466] on span "Documenten" at bounding box center [80, 471] width 61 height 31
click at [24, 466] on span at bounding box center [26, 471] width 13 height 31
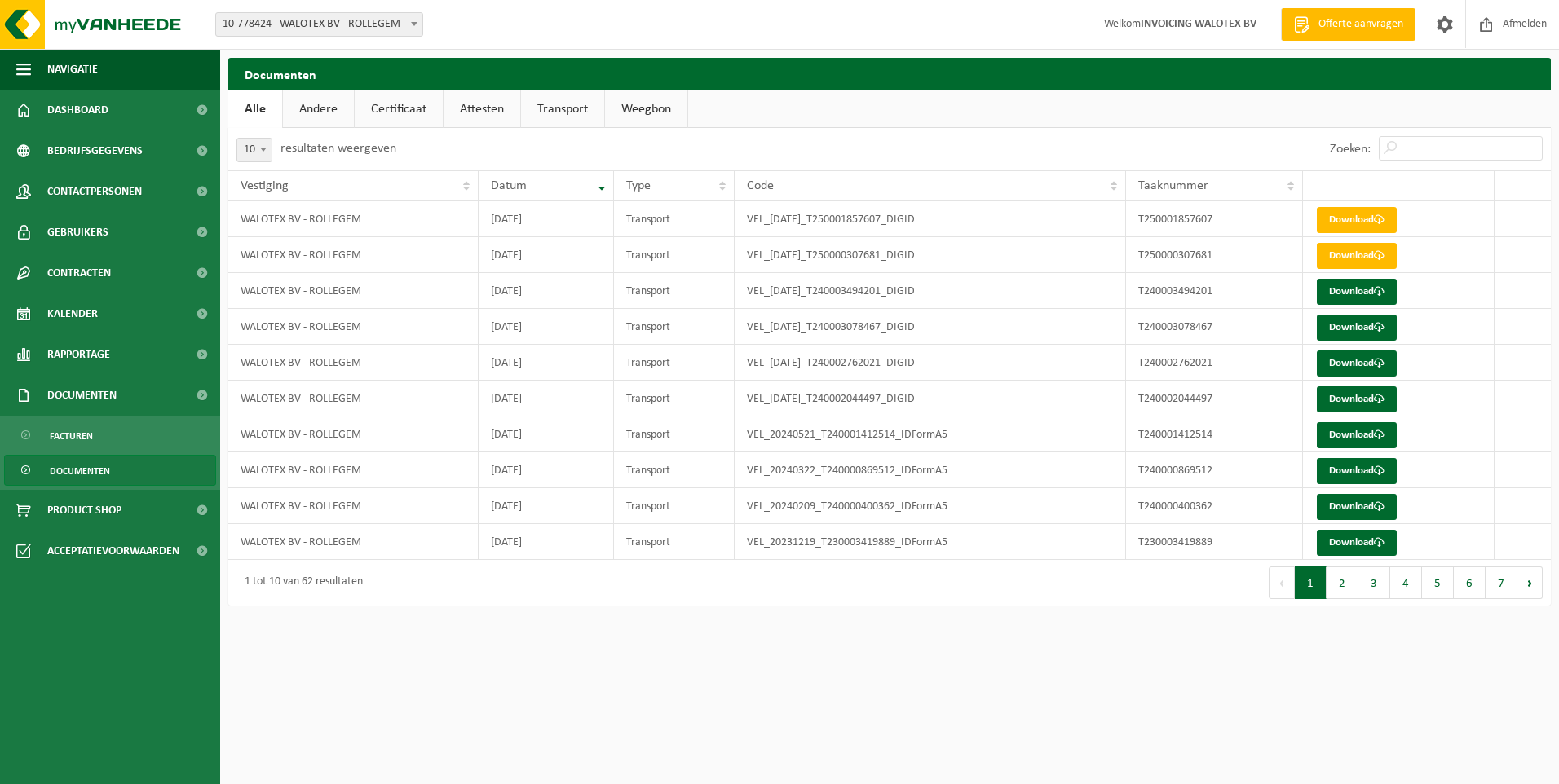
click at [24, 470] on span at bounding box center [26, 471] width 13 height 31
click at [647, 110] on link "Weegbon" at bounding box center [646, 109] width 83 height 37
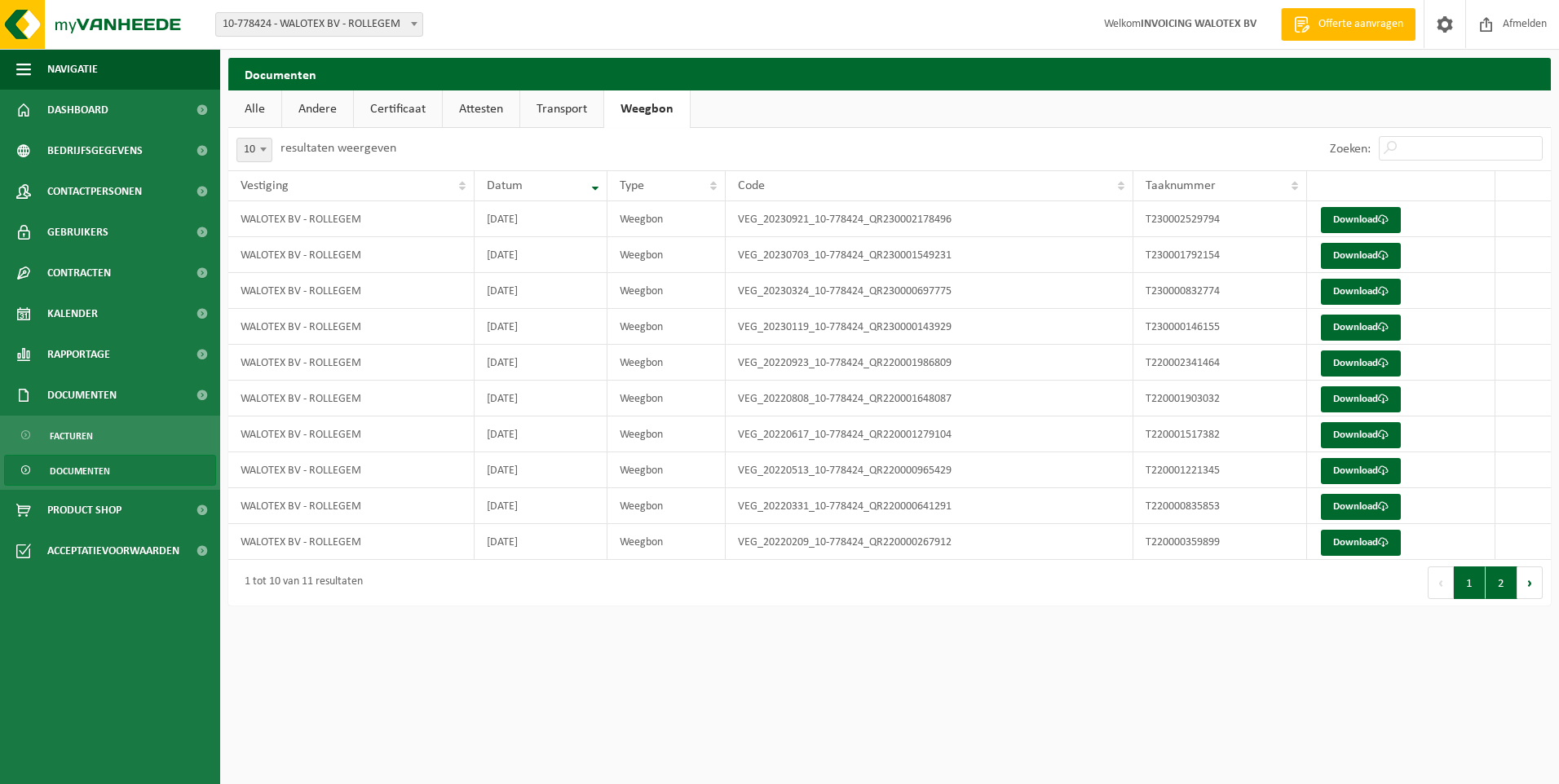
click at [1499, 584] on button "2" at bounding box center [1501, 583] width 32 height 33
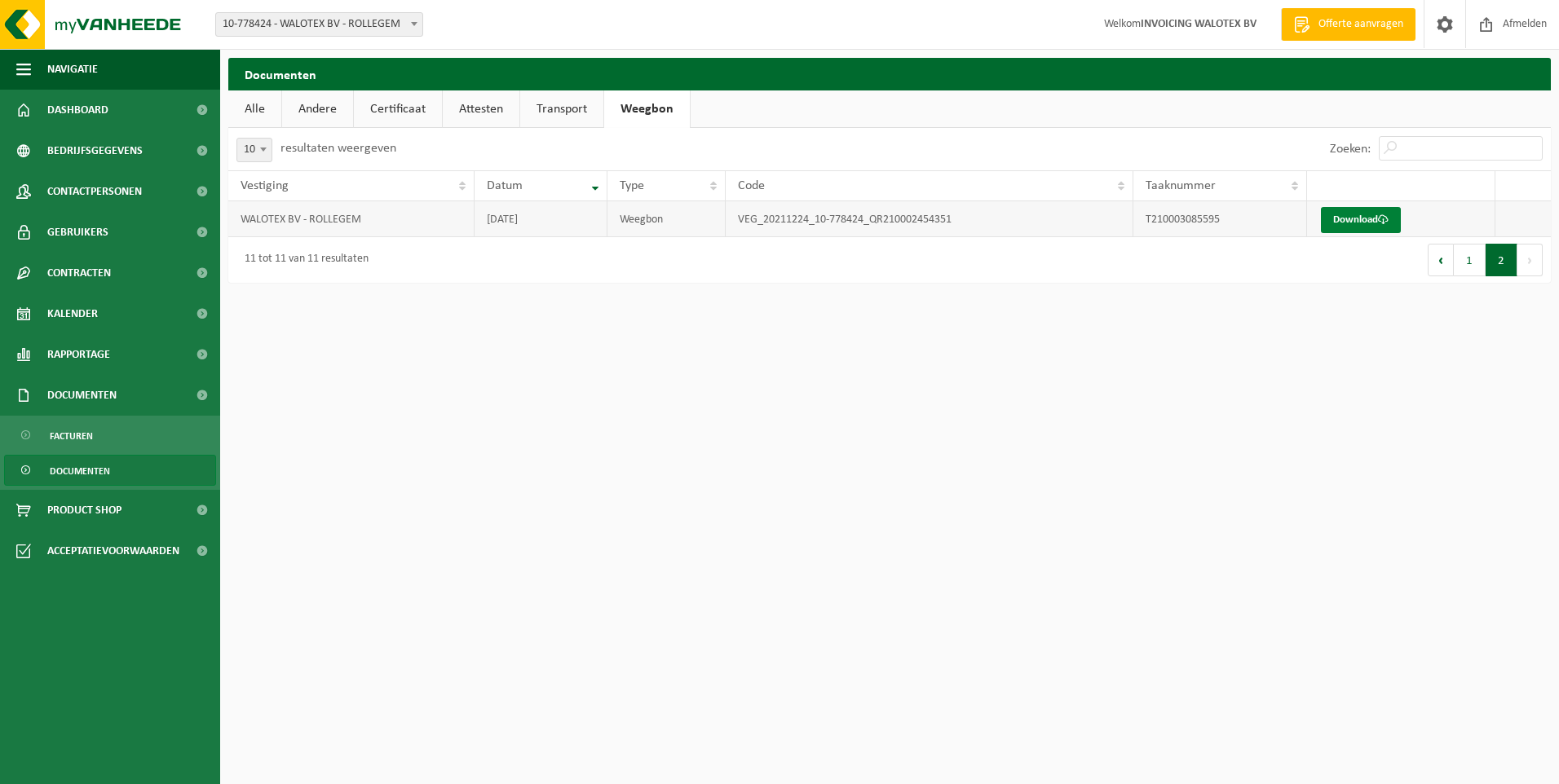
click at [1369, 222] on link "Download" at bounding box center [1360, 219] width 80 height 26
click at [595, 182] on th "Datum" at bounding box center [541, 186] width 133 height 31
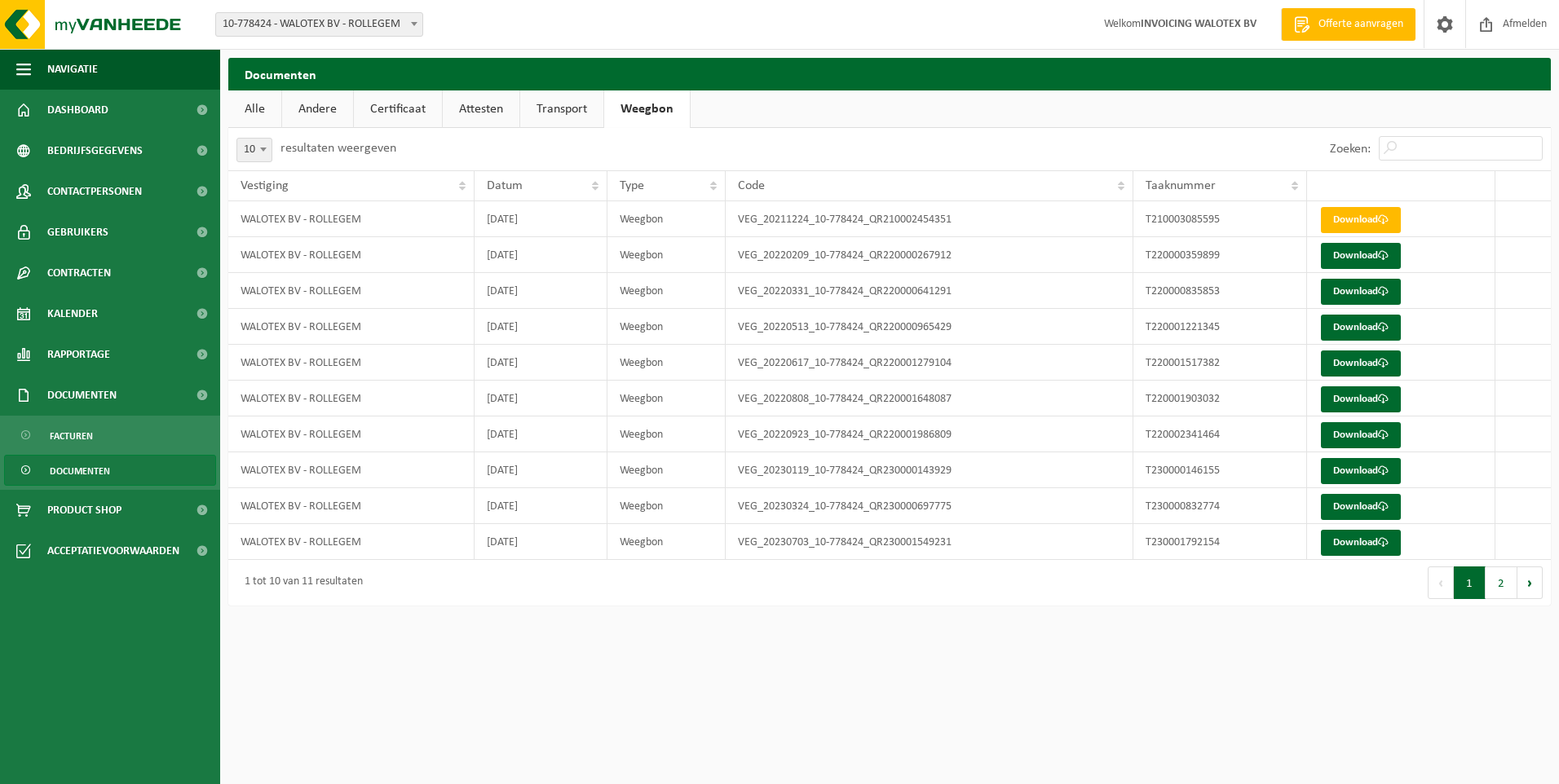
click at [1440, 580] on button "Vorige" at bounding box center [1440, 583] width 26 height 33
click at [1534, 580] on button "Volgende" at bounding box center [1530, 583] width 25 height 33
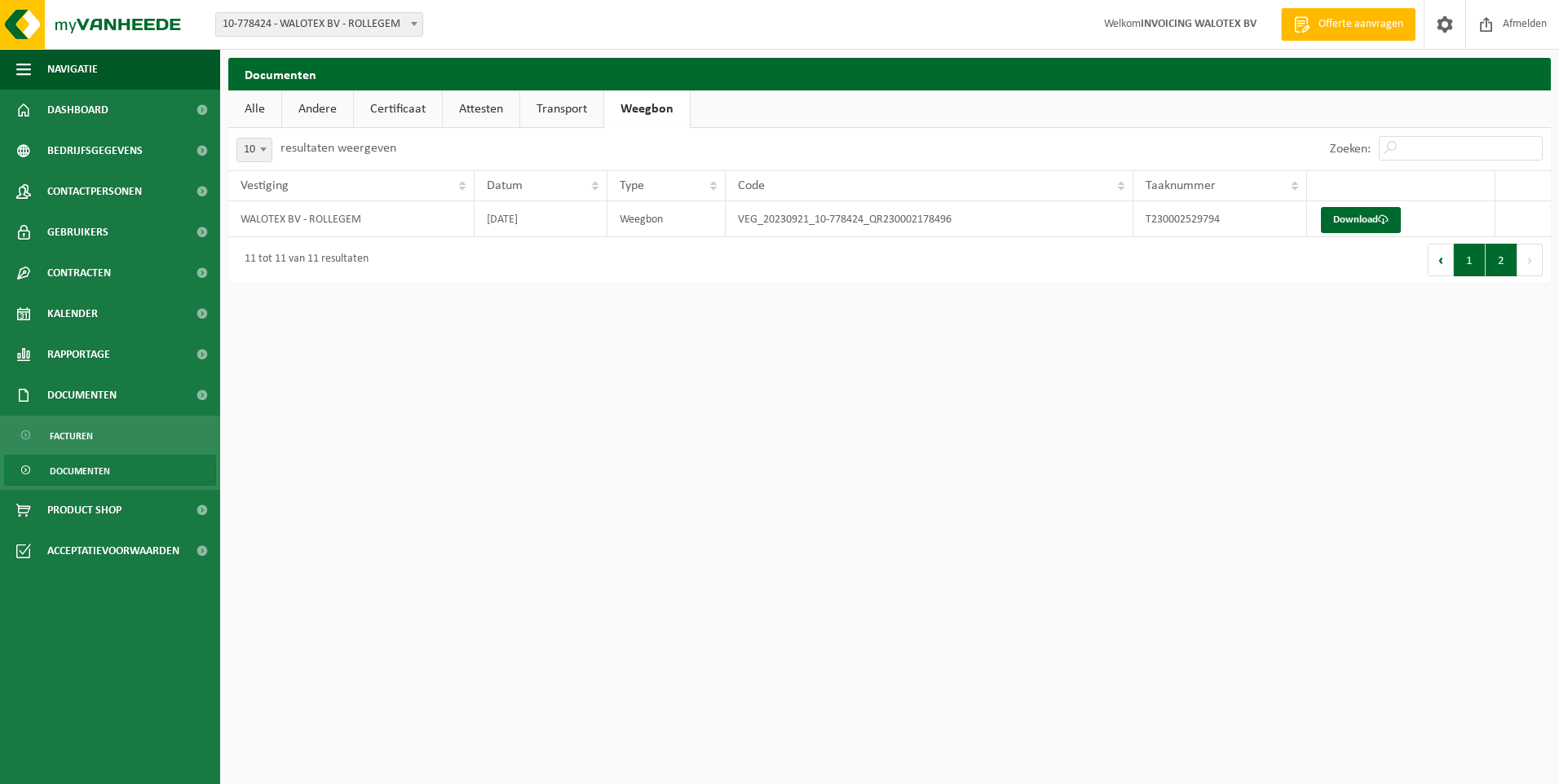
click at [1458, 262] on button "1" at bounding box center [1469, 260] width 32 height 33
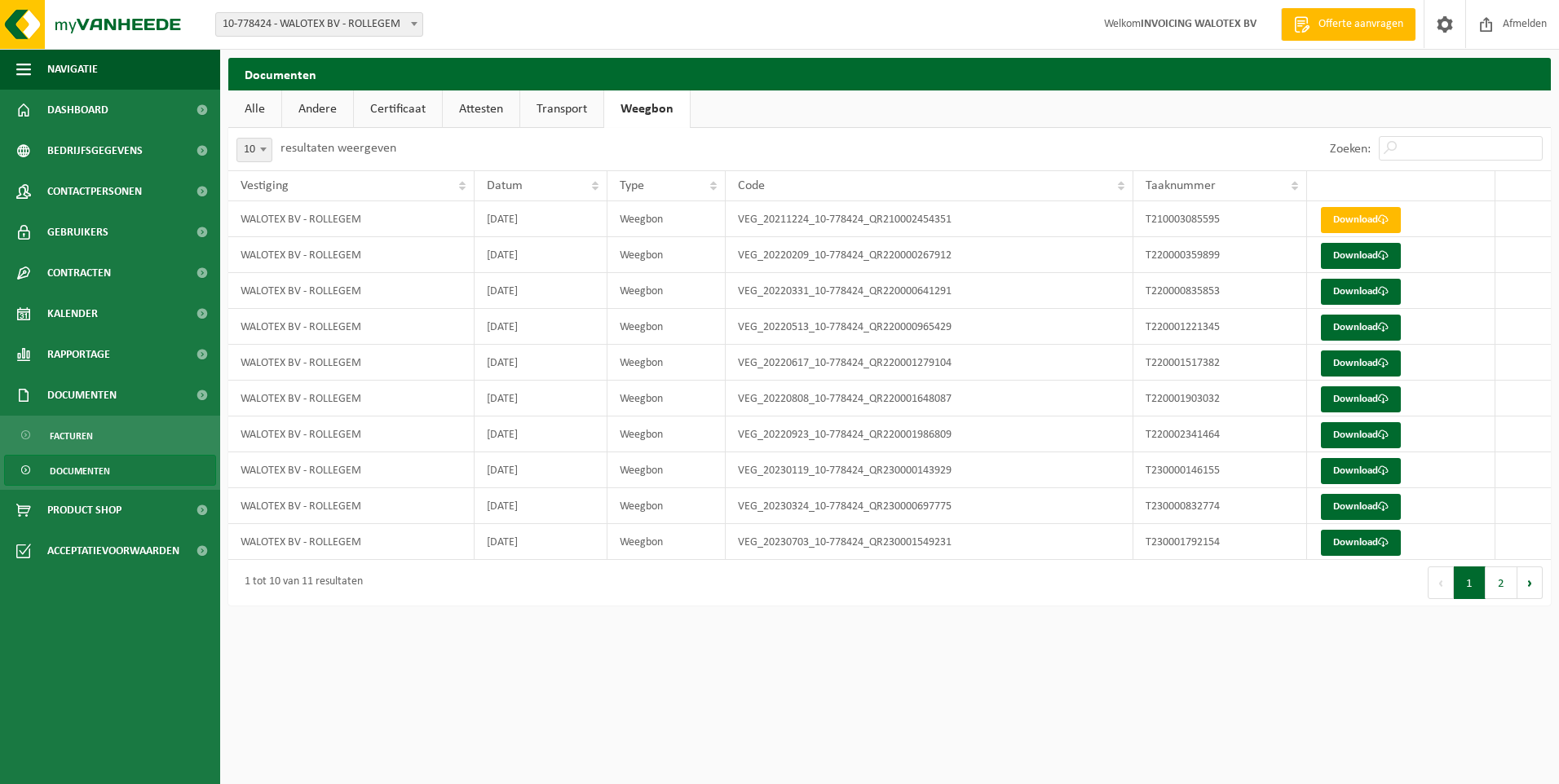
click at [578, 109] on link "Transport" at bounding box center [562, 109] width 83 height 37
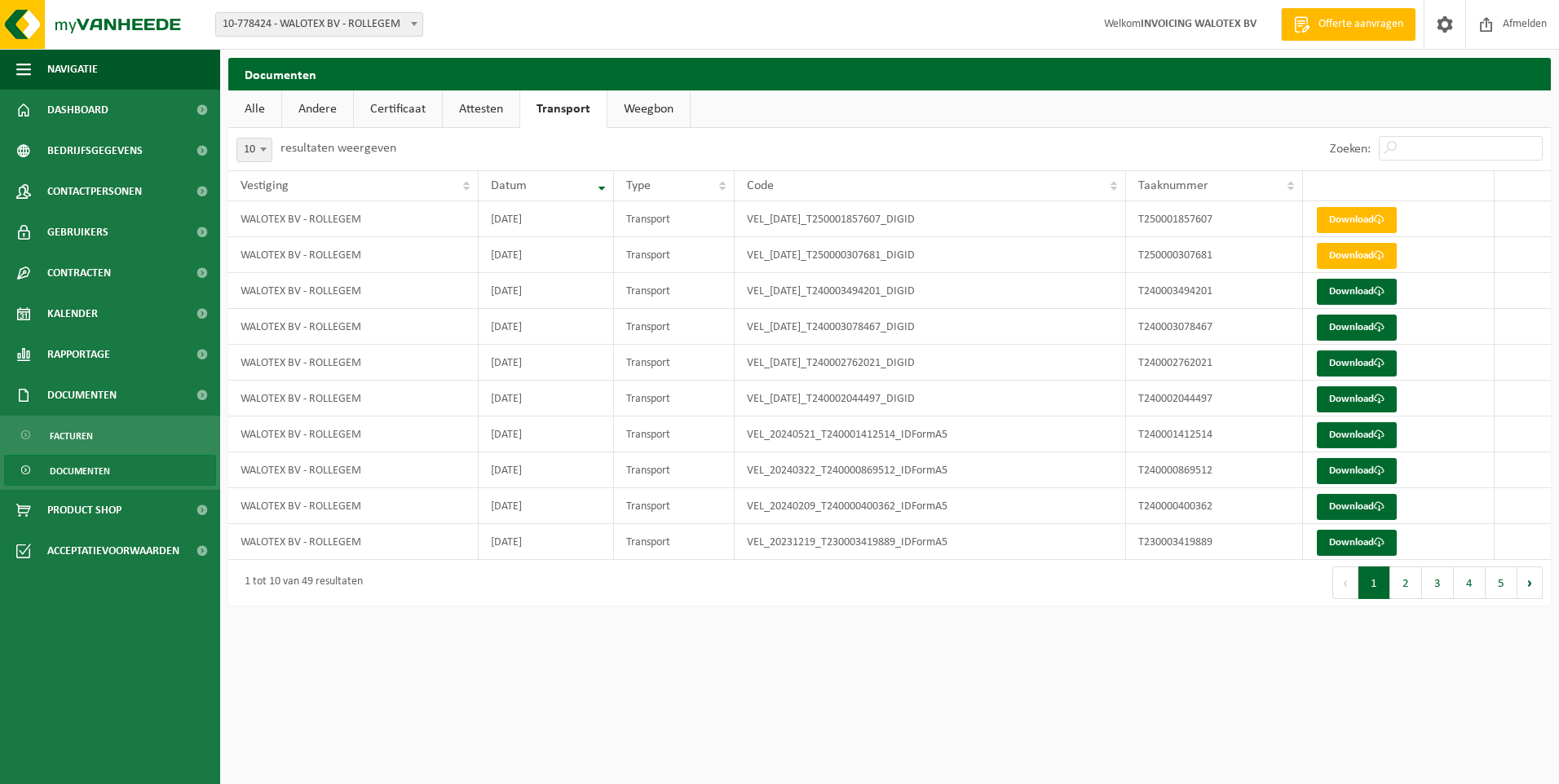
click at [482, 99] on link "Attesten" at bounding box center [481, 109] width 77 height 37
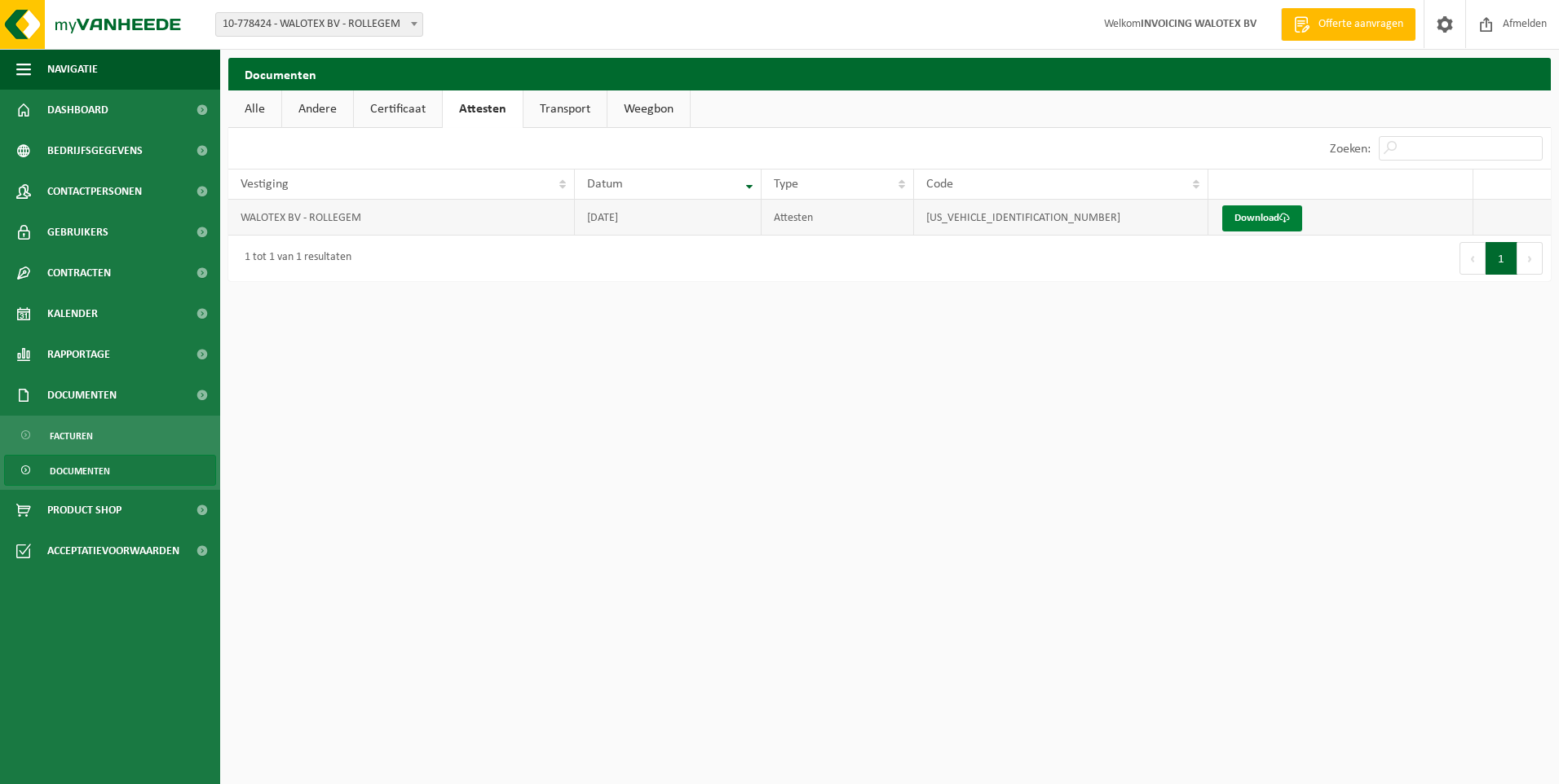
click at [1250, 214] on link "Download" at bounding box center [1262, 218] width 80 height 26
click at [401, 107] on link "Certificaat" at bounding box center [397, 109] width 88 height 37
click at [1234, 213] on link "Download" at bounding box center [1238, 218] width 80 height 26
click at [651, 110] on link "Weegbon" at bounding box center [646, 109] width 83 height 37
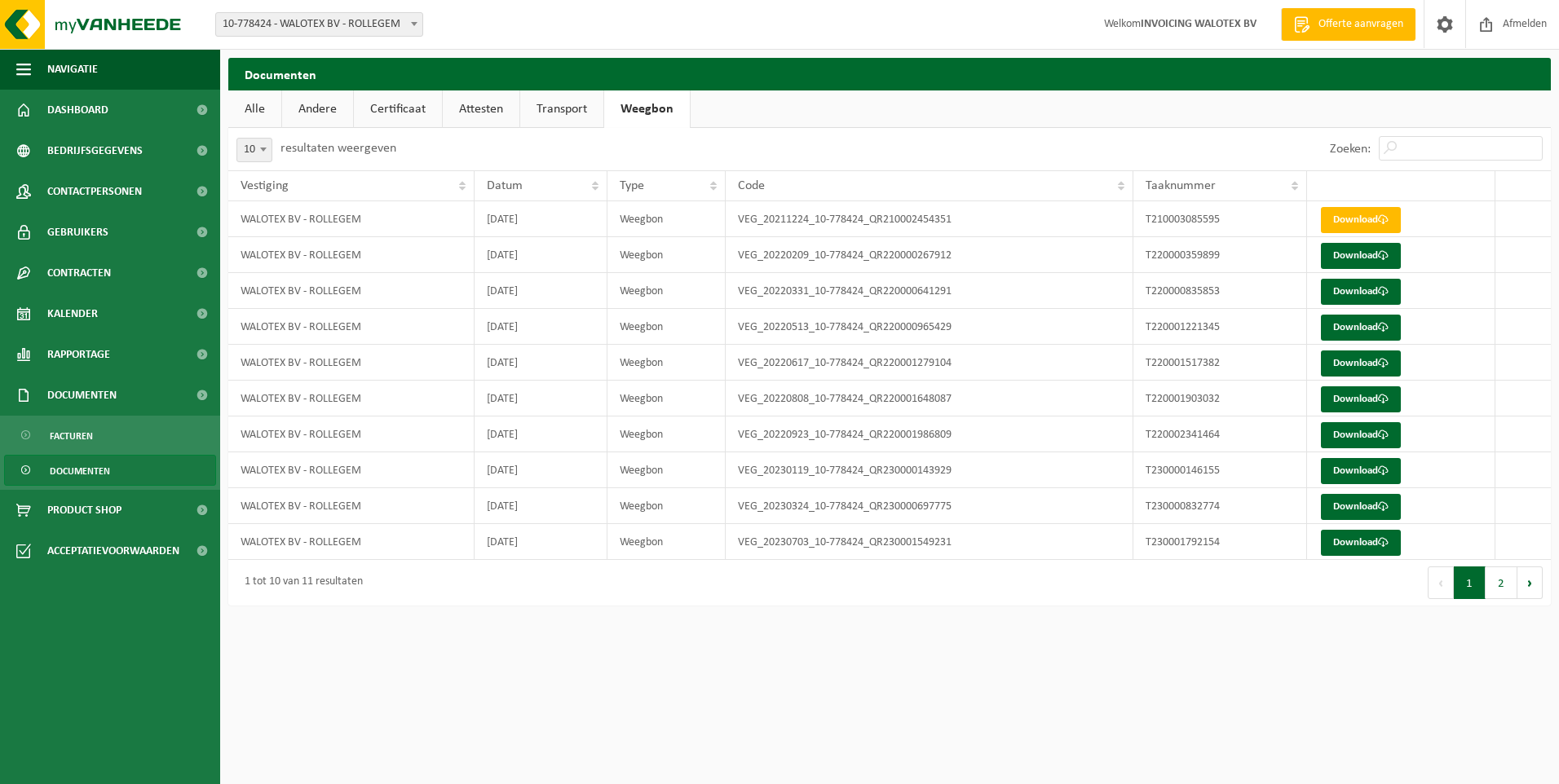
click at [553, 108] on link "Transport" at bounding box center [562, 109] width 83 height 37
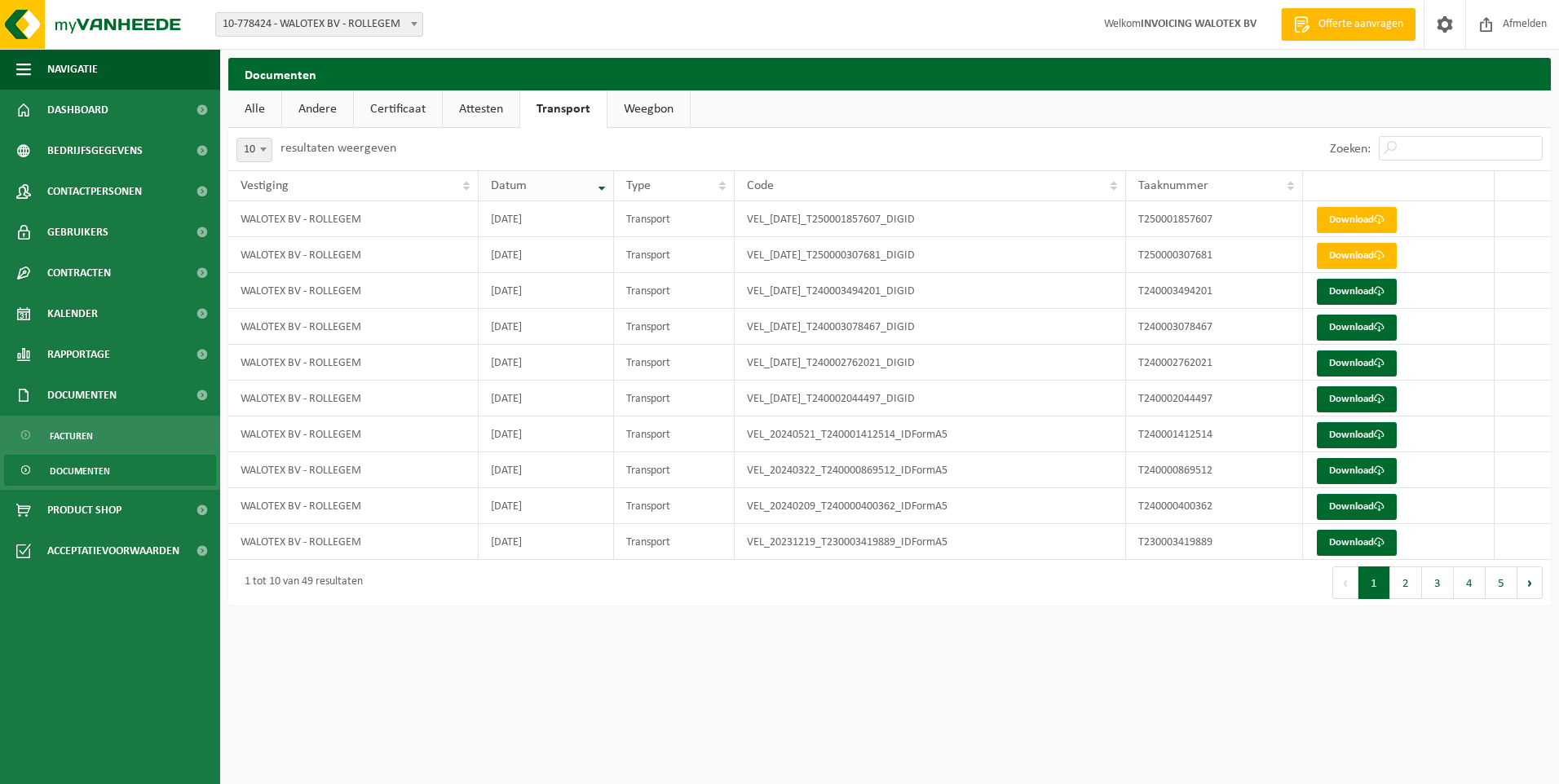
click at [596, 186] on th "Datum" at bounding box center [546, 186] width 135 height 31
click at [650, 106] on link "Weegbon" at bounding box center [648, 109] width 83 height 37
